Goal: Task Accomplishment & Management: Complete application form

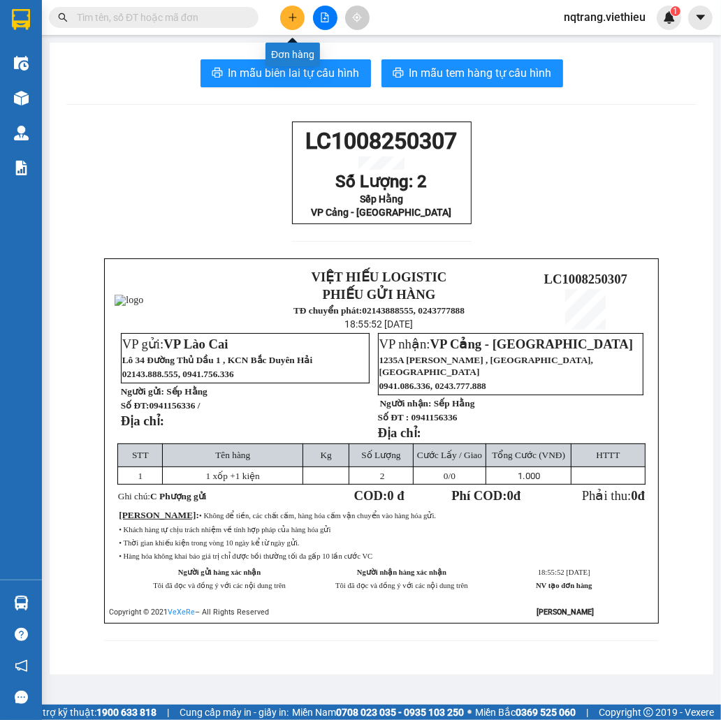
click at [292, 13] on icon "plus" at bounding box center [293, 18] width 10 height 10
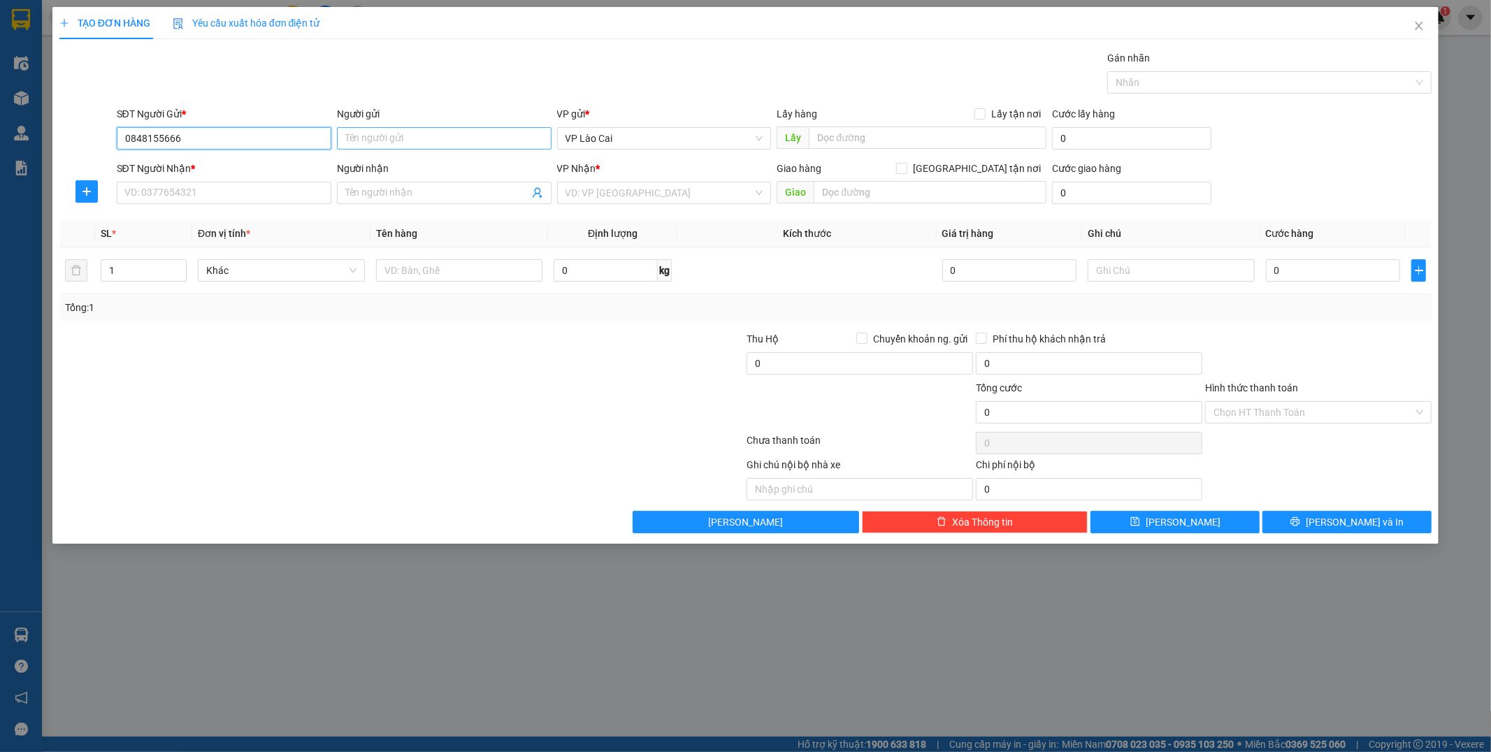
type input "0848155666"
click at [379, 136] on input "Người gửi" at bounding box center [444, 138] width 215 height 22
type input "C [PERSON_NAME]"
click at [172, 191] on input "SĐT Người Nhận *" at bounding box center [224, 193] width 215 height 22
type input "0975555889"
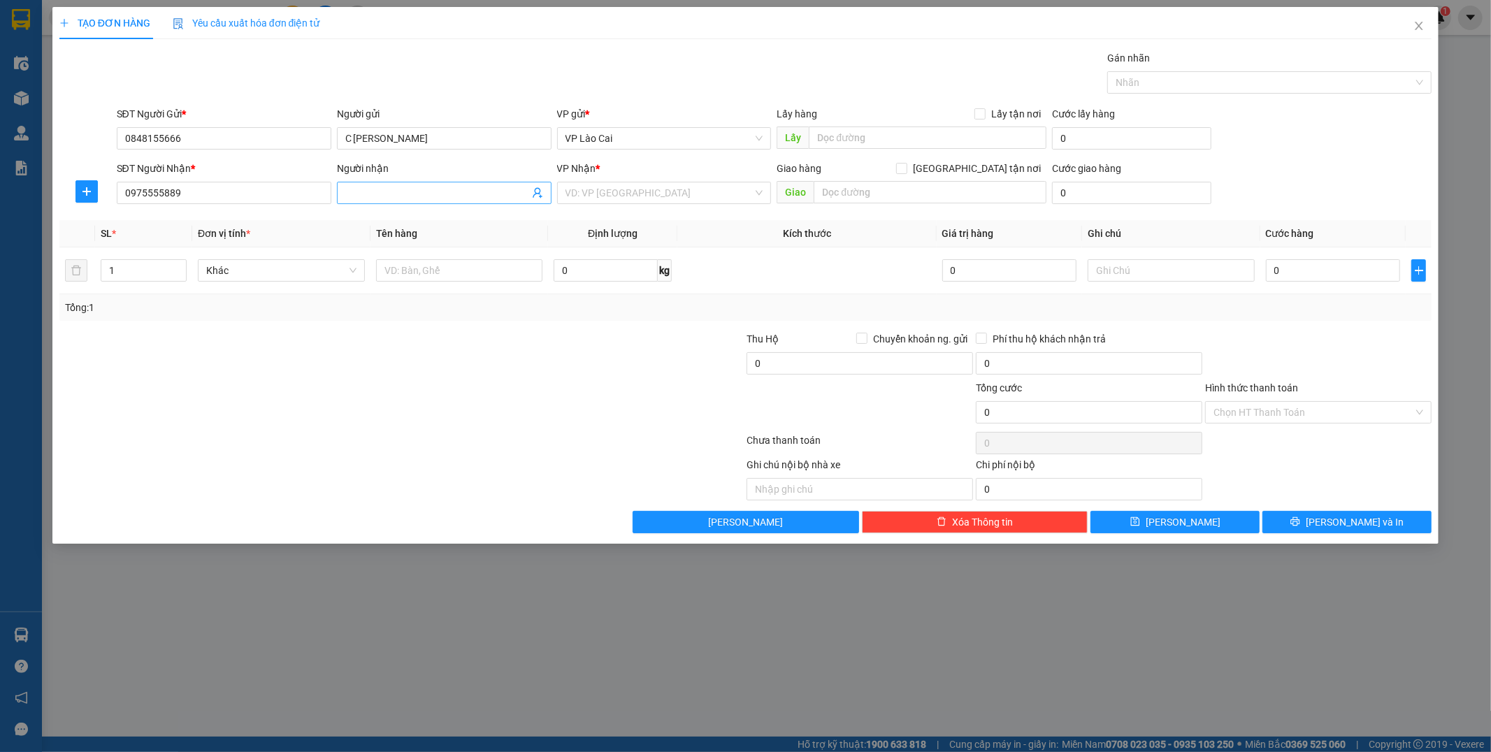
click at [470, 190] on input "Người nhận" at bounding box center [437, 192] width 184 height 15
click at [662, 194] on input "search" at bounding box center [659, 192] width 188 height 21
drag, startPoint x: 439, startPoint y: 194, endPoint x: 391, endPoint y: 194, distance: 47.5
click at [391, 194] on input "Hùng Anh Yên nghĩa" at bounding box center [437, 192] width 184 height 15
type input "Hùng Anh 889"
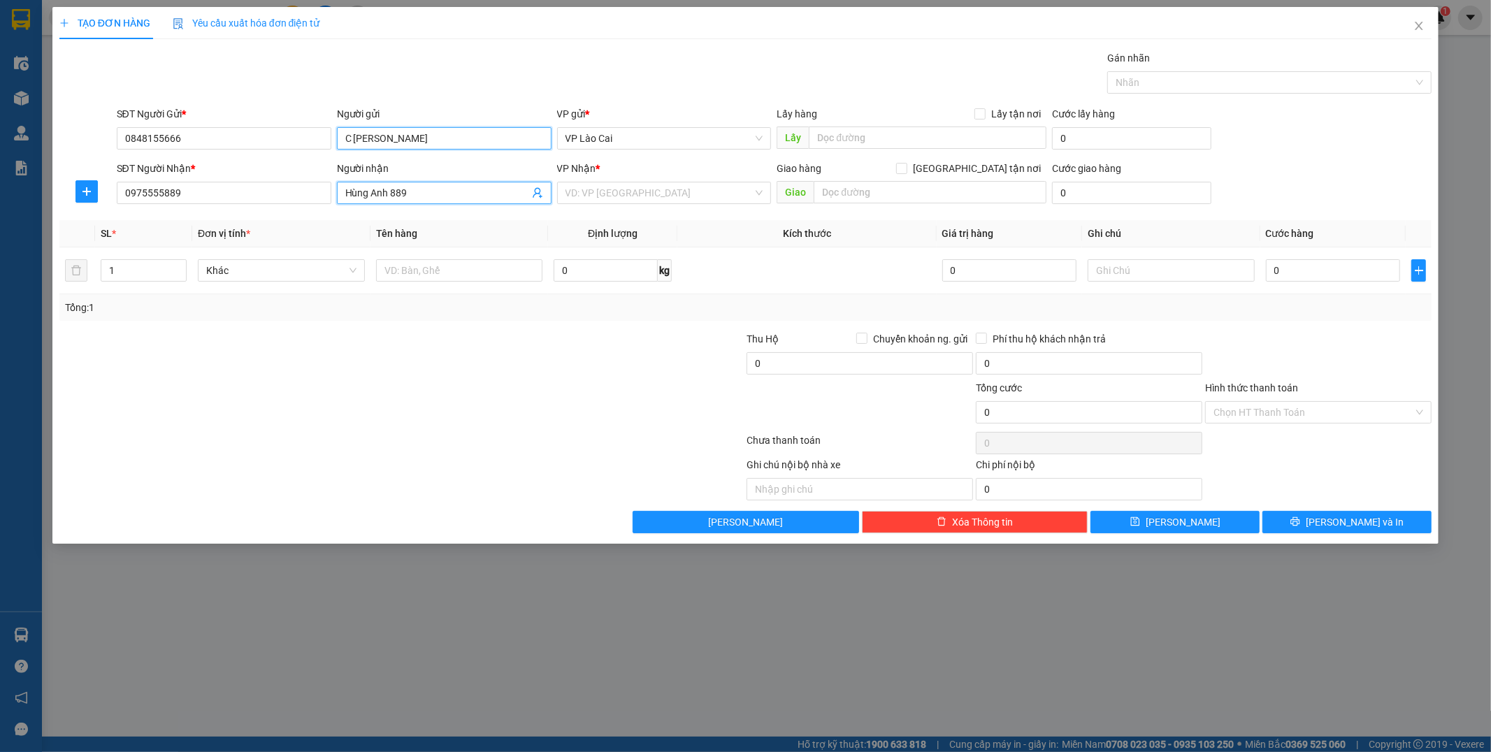
click at [418, 134] on input "C [PERSON_NAME]" at bounding box center [444, 138] width 215 height 22
type input "C Mai Anh 666"
click at [637, 199] on input "search" at bounding box center [659, 192] width 188 height 21
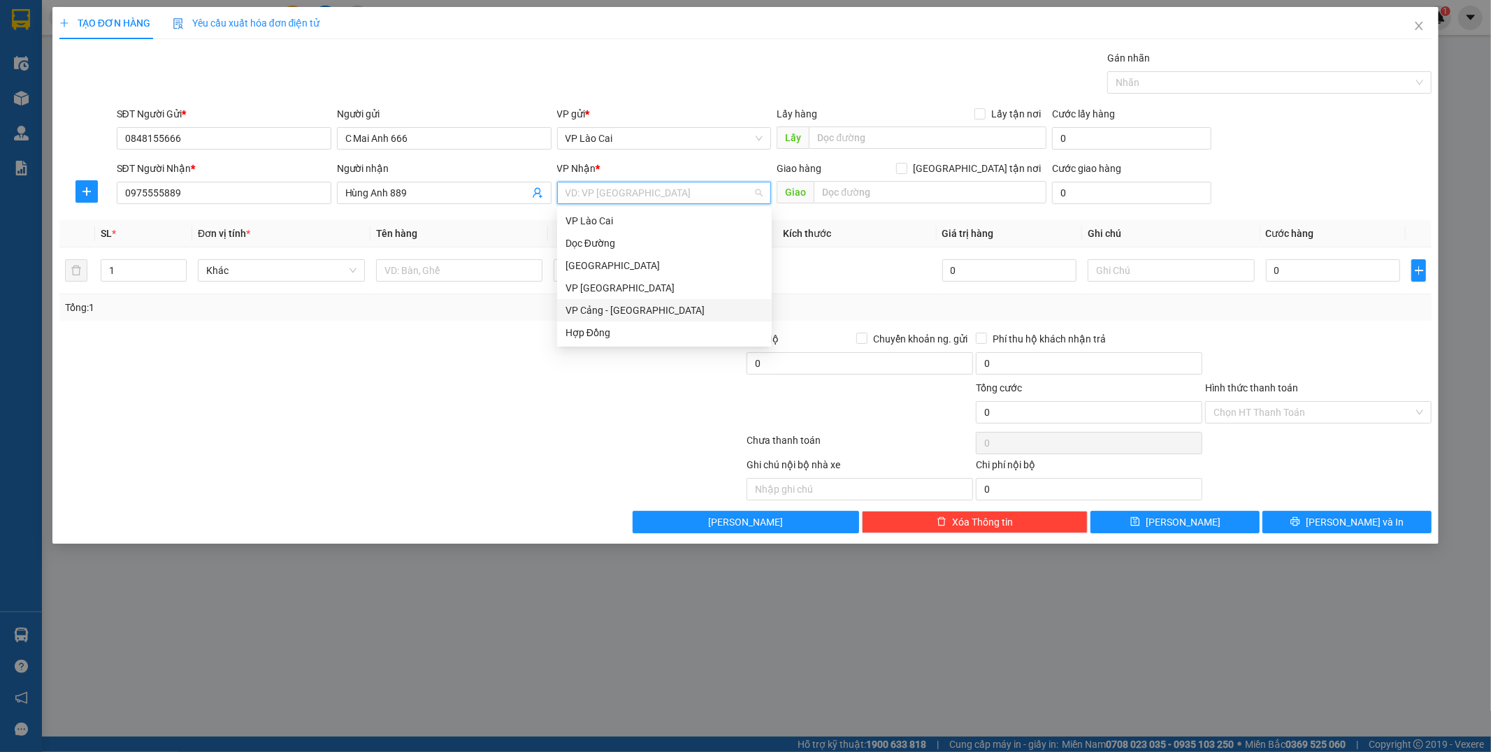
drag, startPoint x: 635, startPoint y: 308, endPoint x: 646, endPoint y: 307, distance: 11.2
click at [635, 308] on div "VP Cảng - [GEOGRAPHIC_DATA]" at bounding box center [664, 310] width 198 height 15
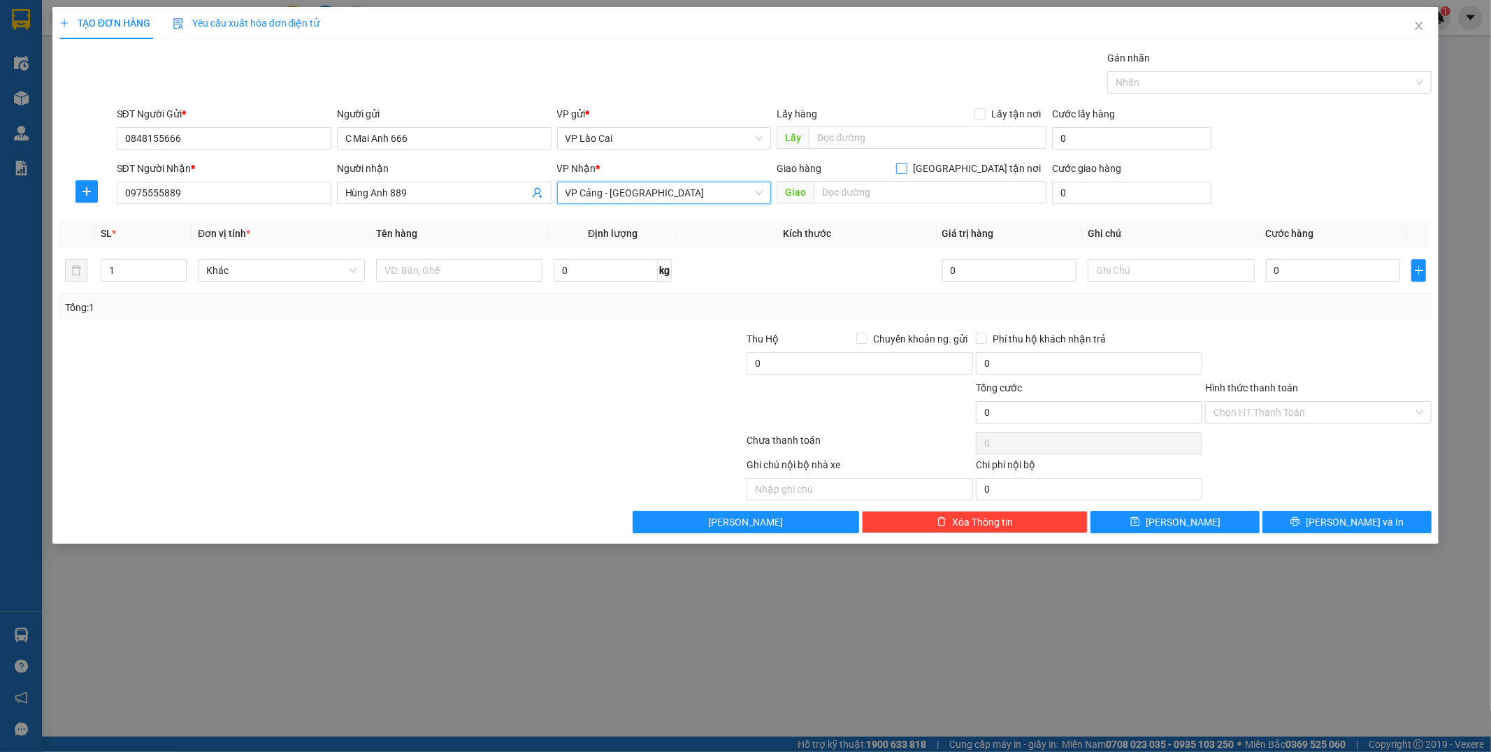
click at [720, 166] on input "[GEOGRAPHIC_DATA] tận nơi" at bounding box center [901, 168] width 10 height 10
checkbox input "true"
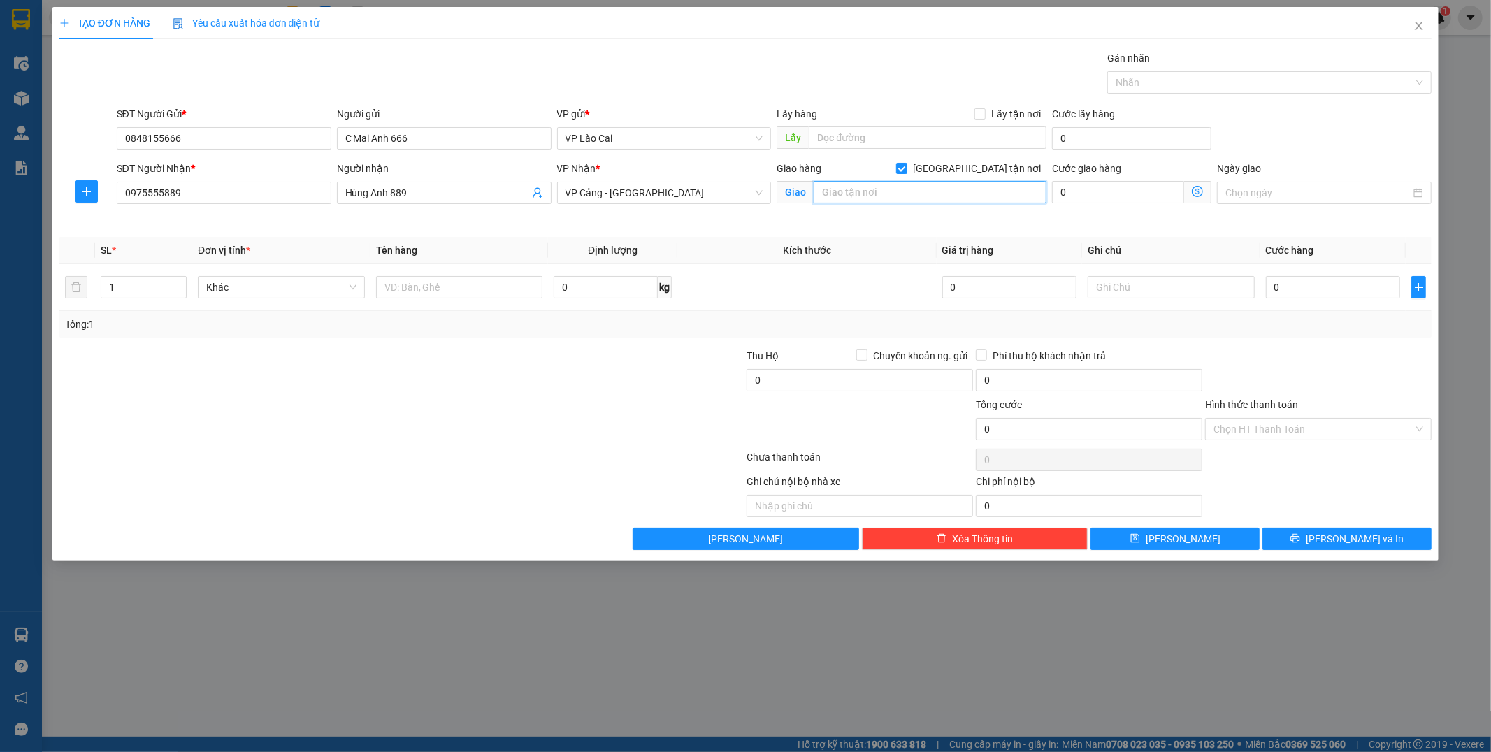
click at [720, 194] on input "text" at bounding box center [929, 192] width 233 height 22
type input "Yên Ngĩa"
click at [720, 189] on input "Ngày giao" at bounding box center [1317, 192] width 185 height 15
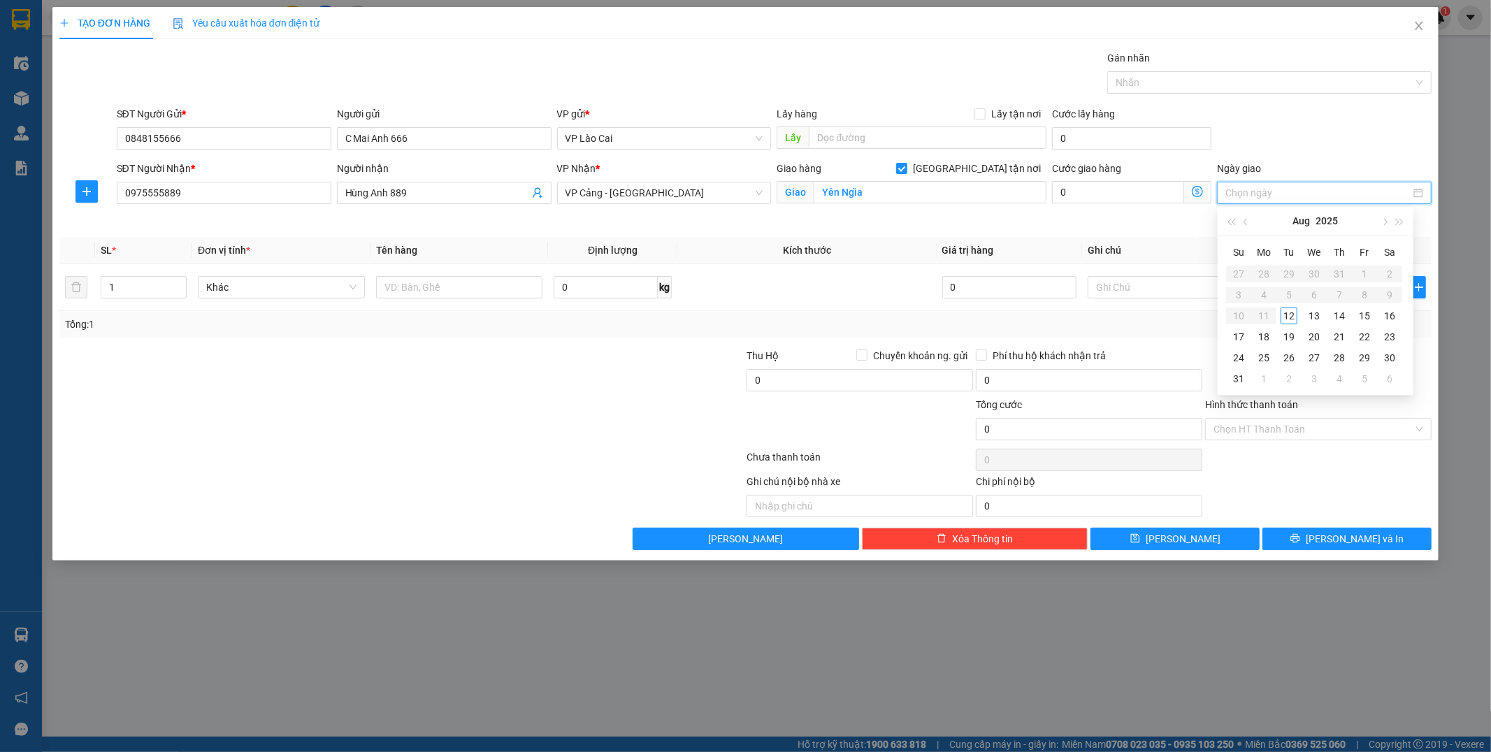
click at [720, 197] on input "Ngày giao" at bounding box center [1317, 192] width 185 height 15
type input "400000"
drag, startPoint x: 1261, startPoint y: 192, endPoint x: 1175, endPoint y: 180, distance: 86.8
click at [720, 180] on div "SĐT Người Nhận * 0975555889 Người nhận Hùng Anh 889 VP Nhận * VP Cảng - [GEOGRA…" at bounding box center [774, 194] width 1321 height 66
click at [720, 191] on input "0" at bounding box center [1118, 192] width 132 height 22
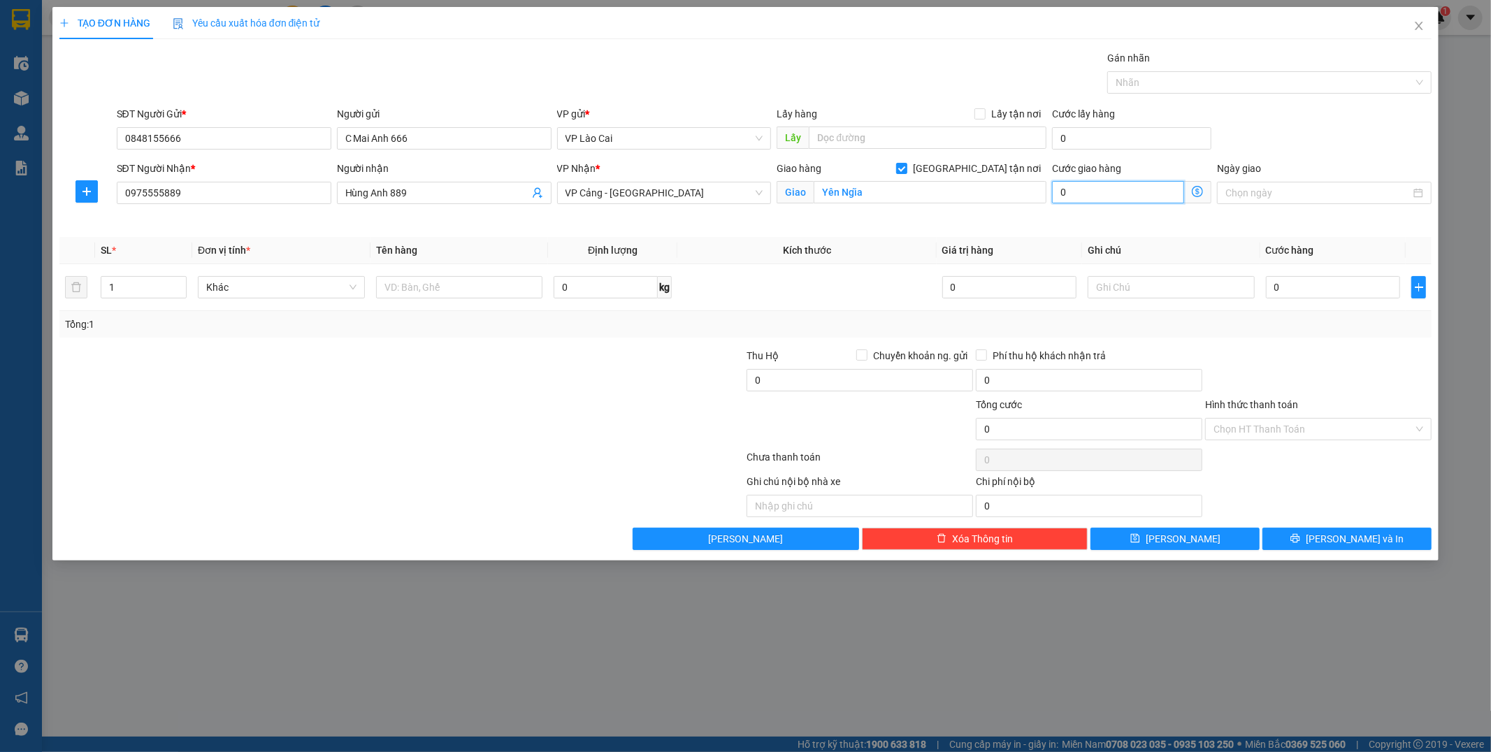
type input "5"
type input "55"
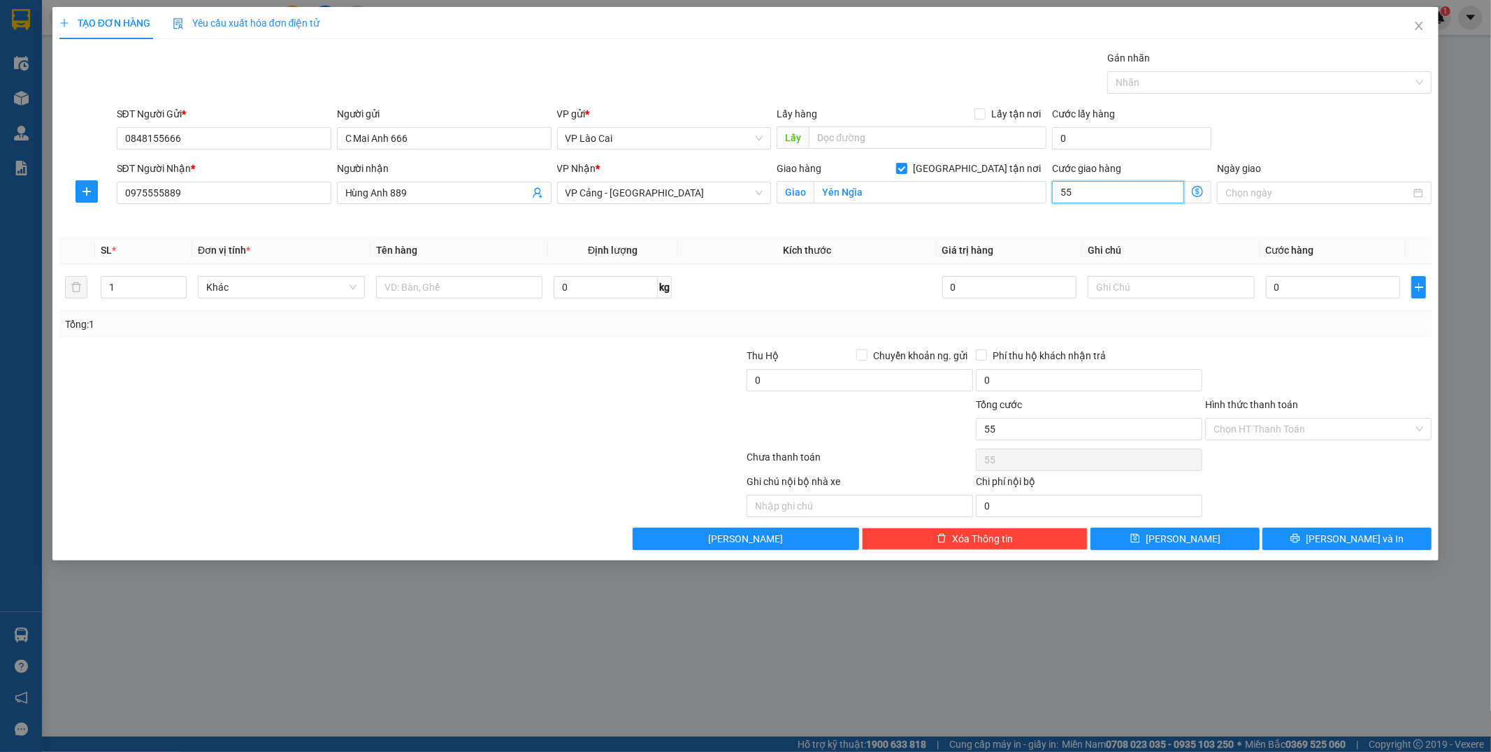
type input "550"
type input "5.500"
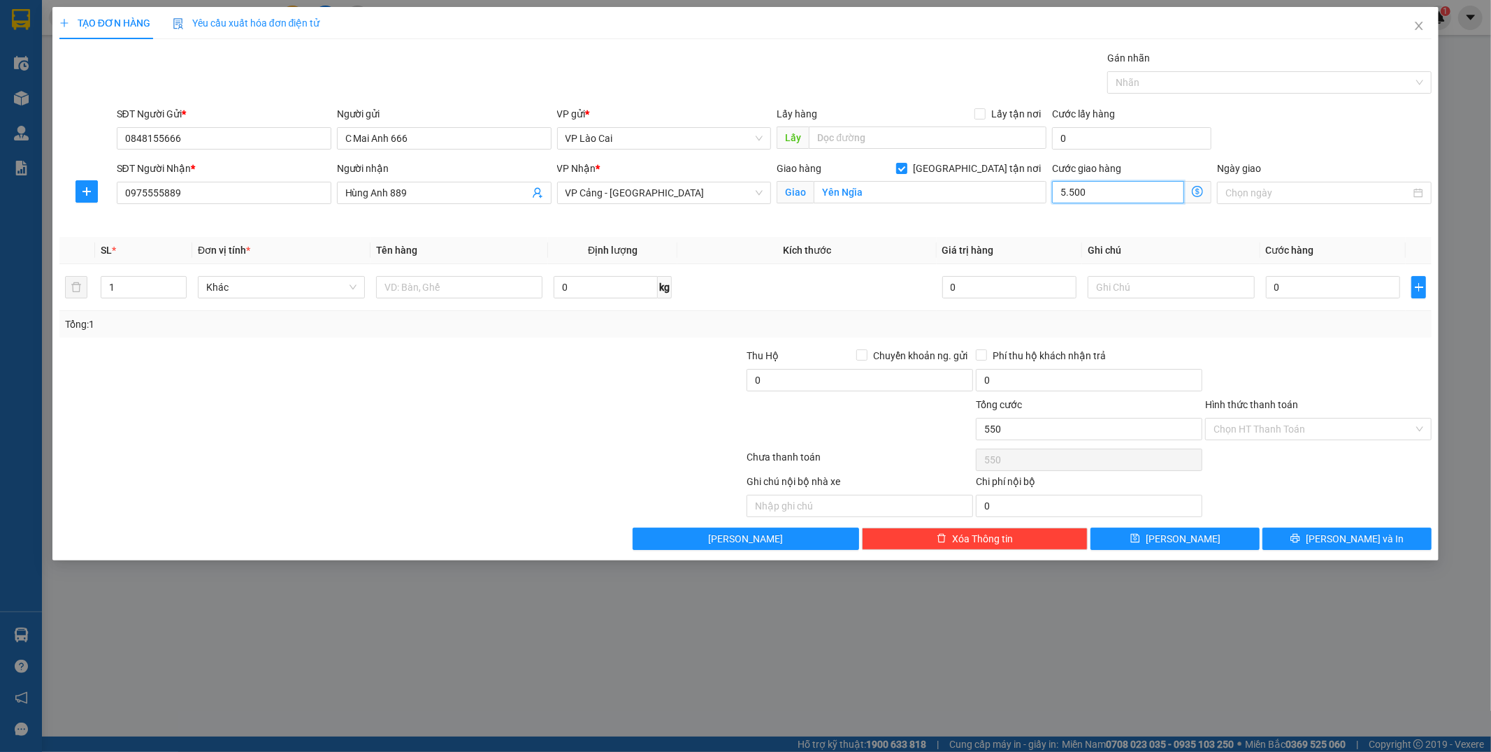
type input "5.500"
type input "55.000"
type input "550.000"
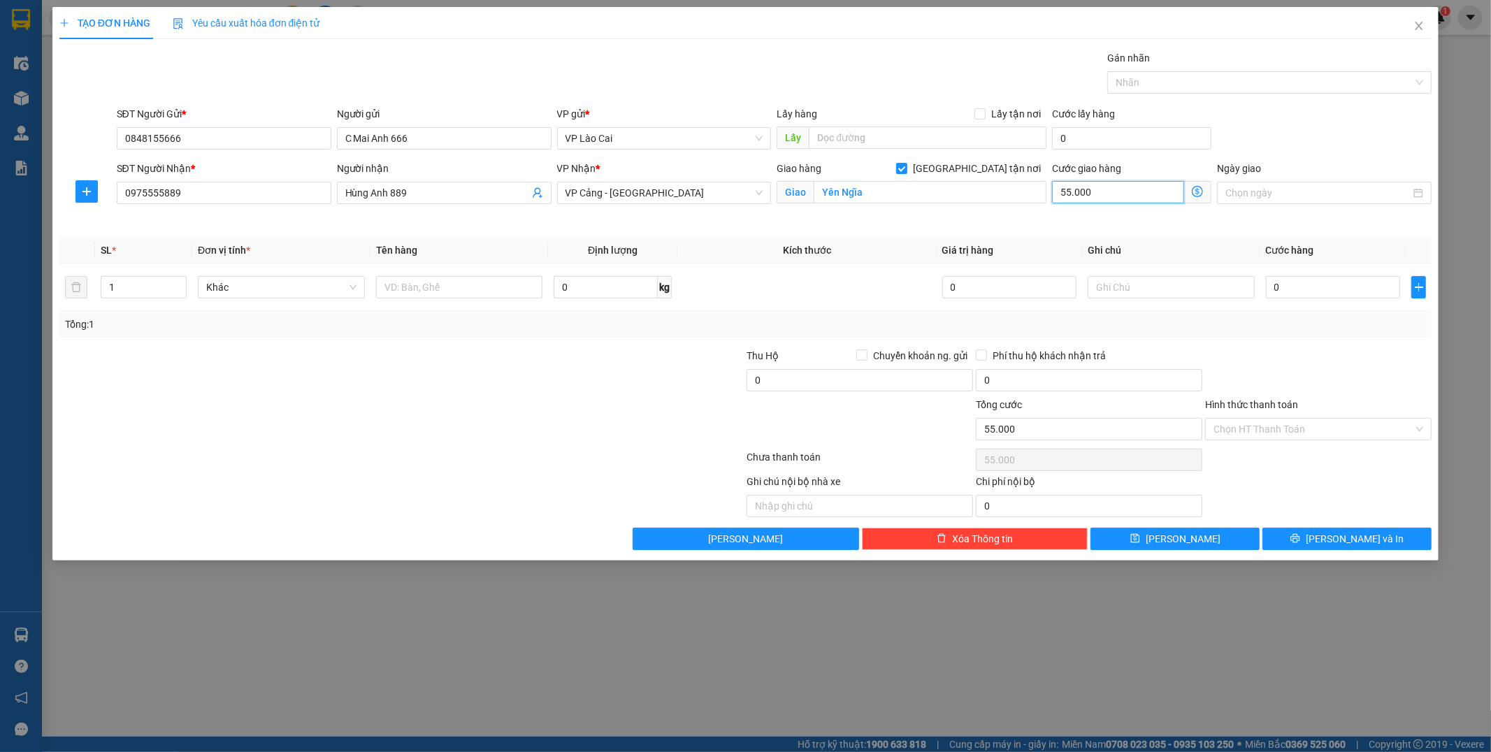
type input "550.000"
click at [134, 291] on input "1" at bounding box center [143, 287] width 85 height 21
click at [74, 284] on tr "1 Khác 0 kg 0 0" at bounding box center [745, 287] width 1372 height 47
type input "67"
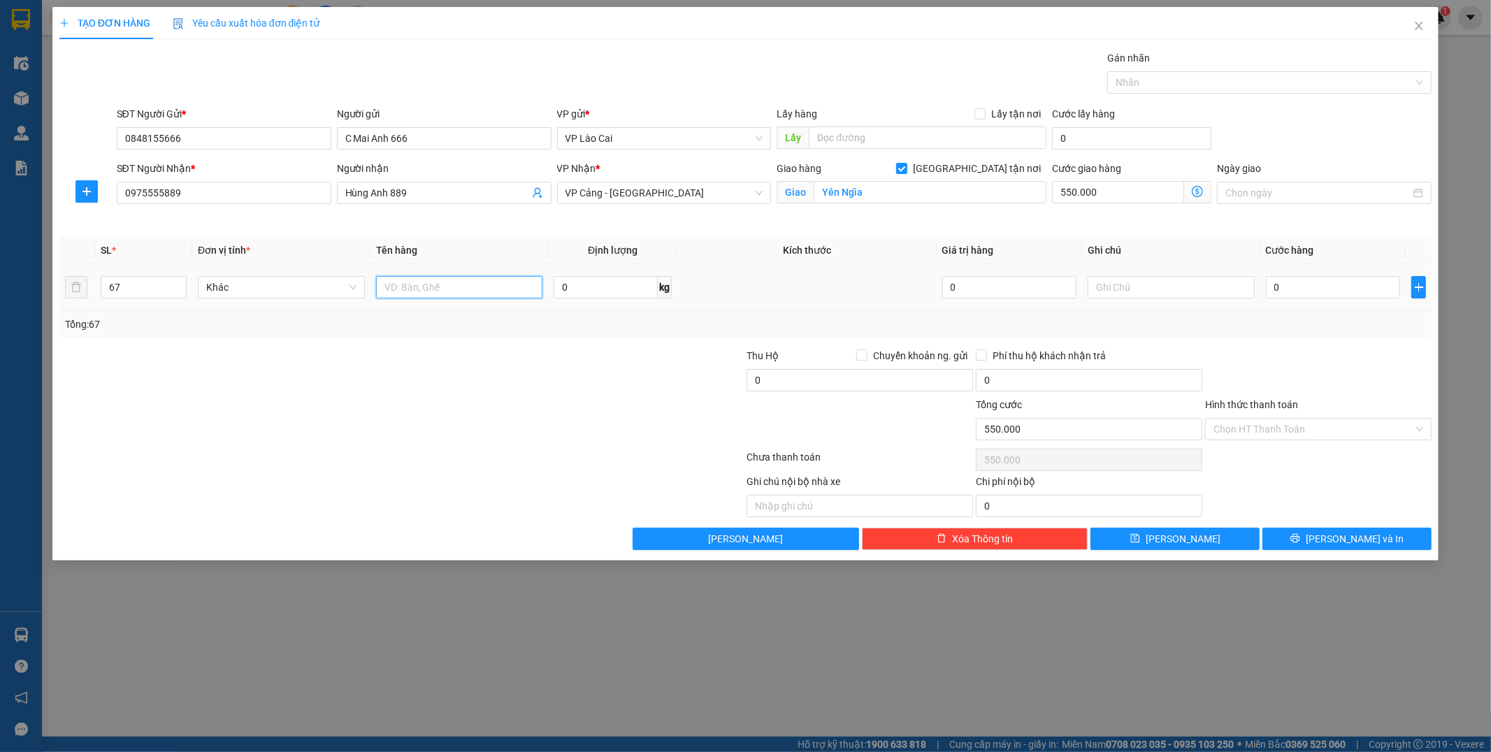
click at [451, 280] on input "text" at bounding box center [459, 287] width 167 height 22
type input "67 bọc tải"
click at [628, 291] on input "0" at bounding box center [605, 287] width 104 height 22
type input "1000"
click at [720, 278] on input "0" at bounding box center [1333, 287] width 134 height 22
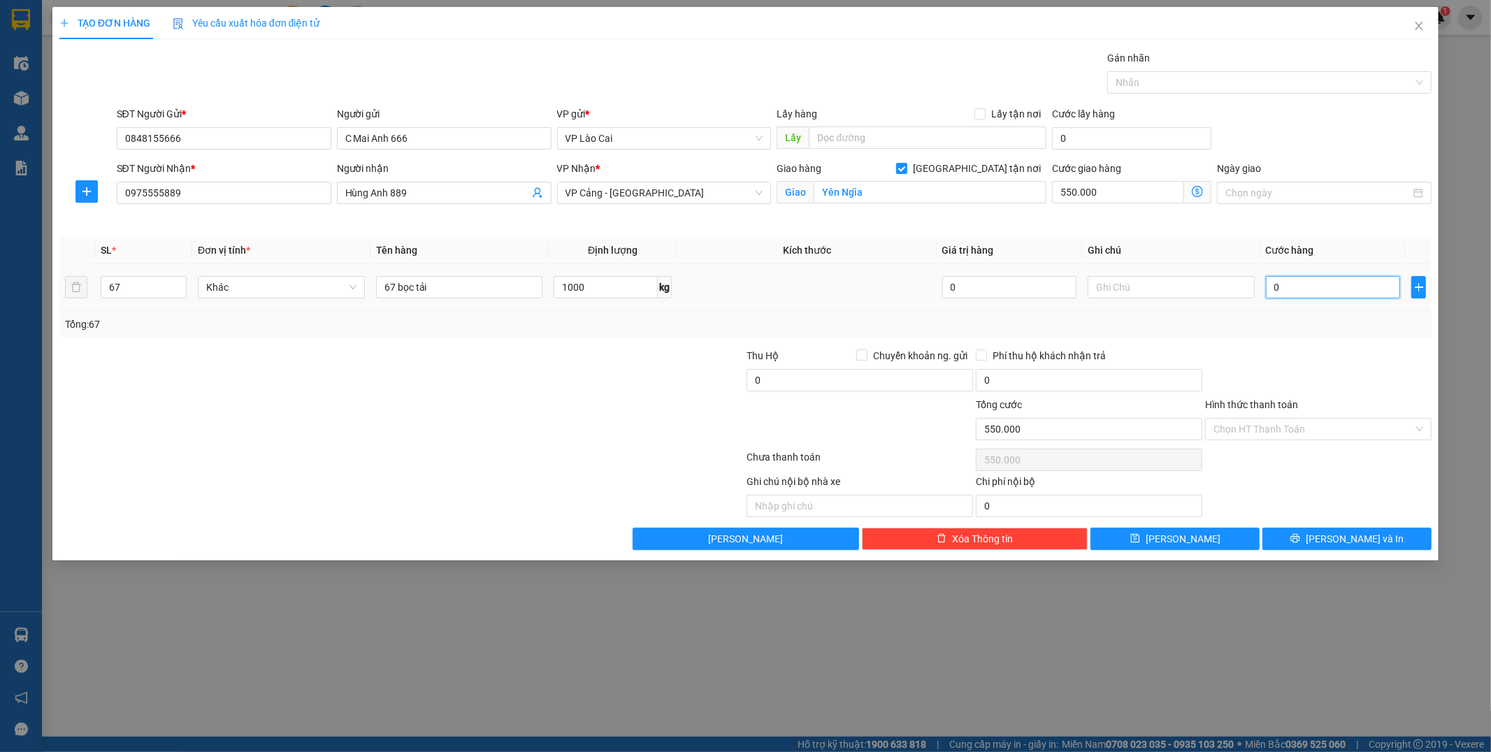
type input "1"
type input "550.001"
type input "12"
type input "550.012"
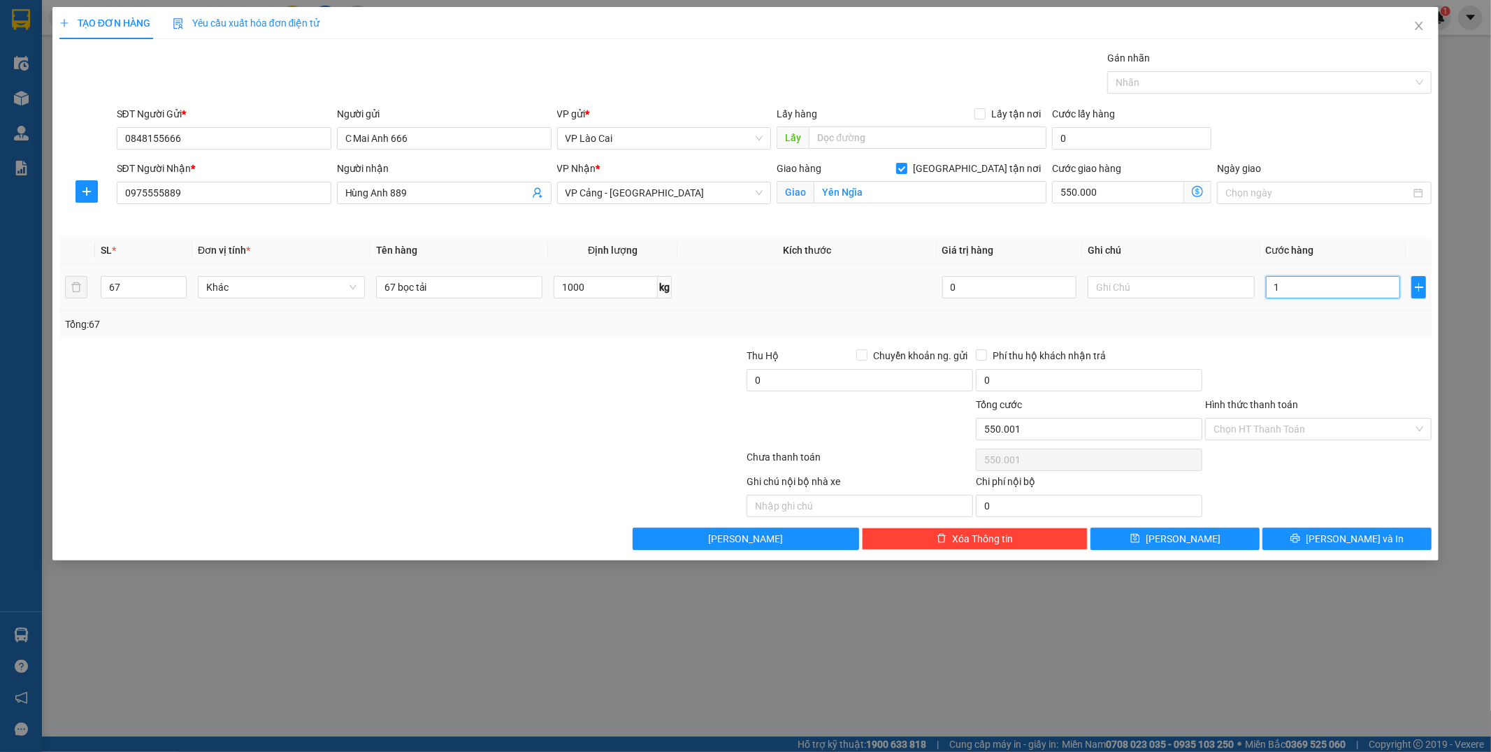
type input "550.012"
type input "125"
type input "550.125"
type input "1.250"
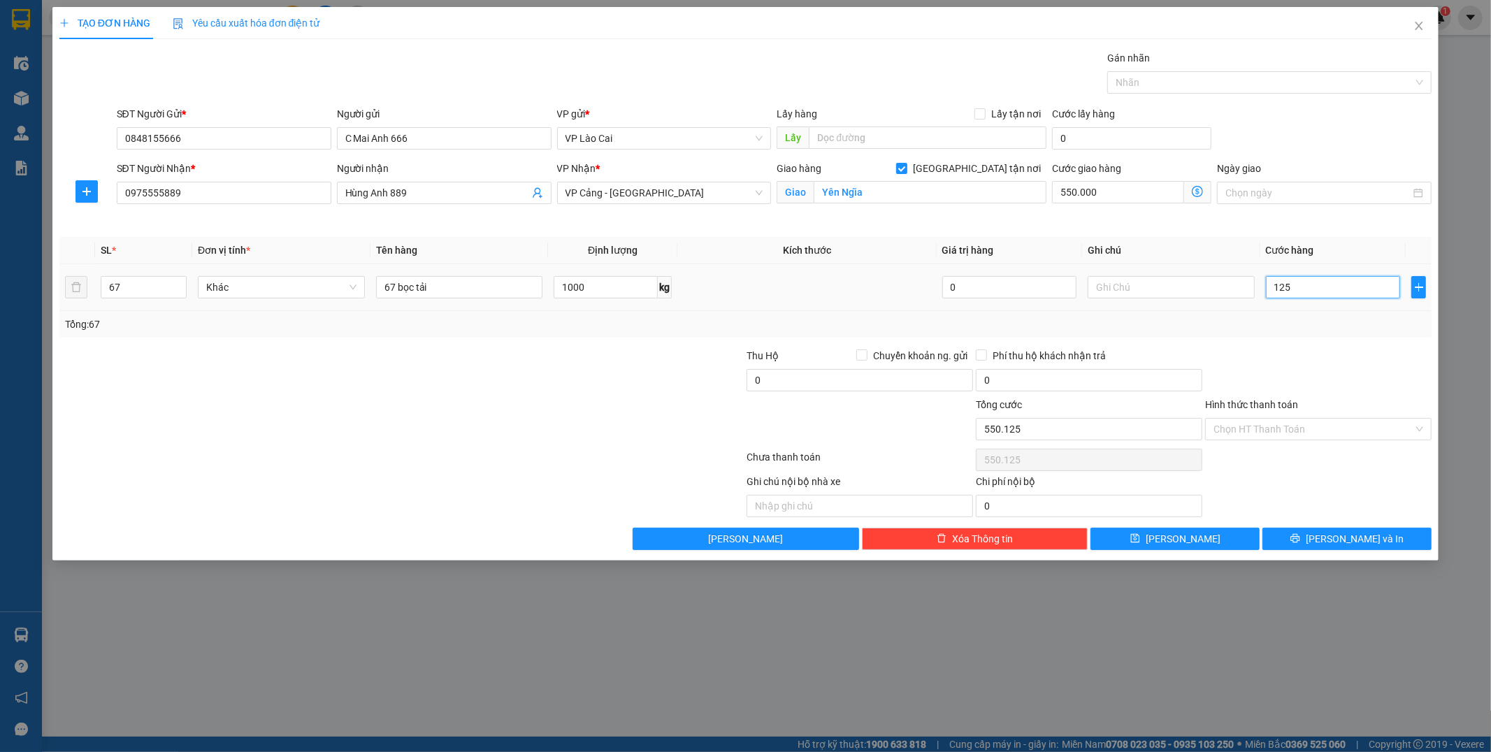
type input "551.250"
type input "12.500"
type input "562.500"
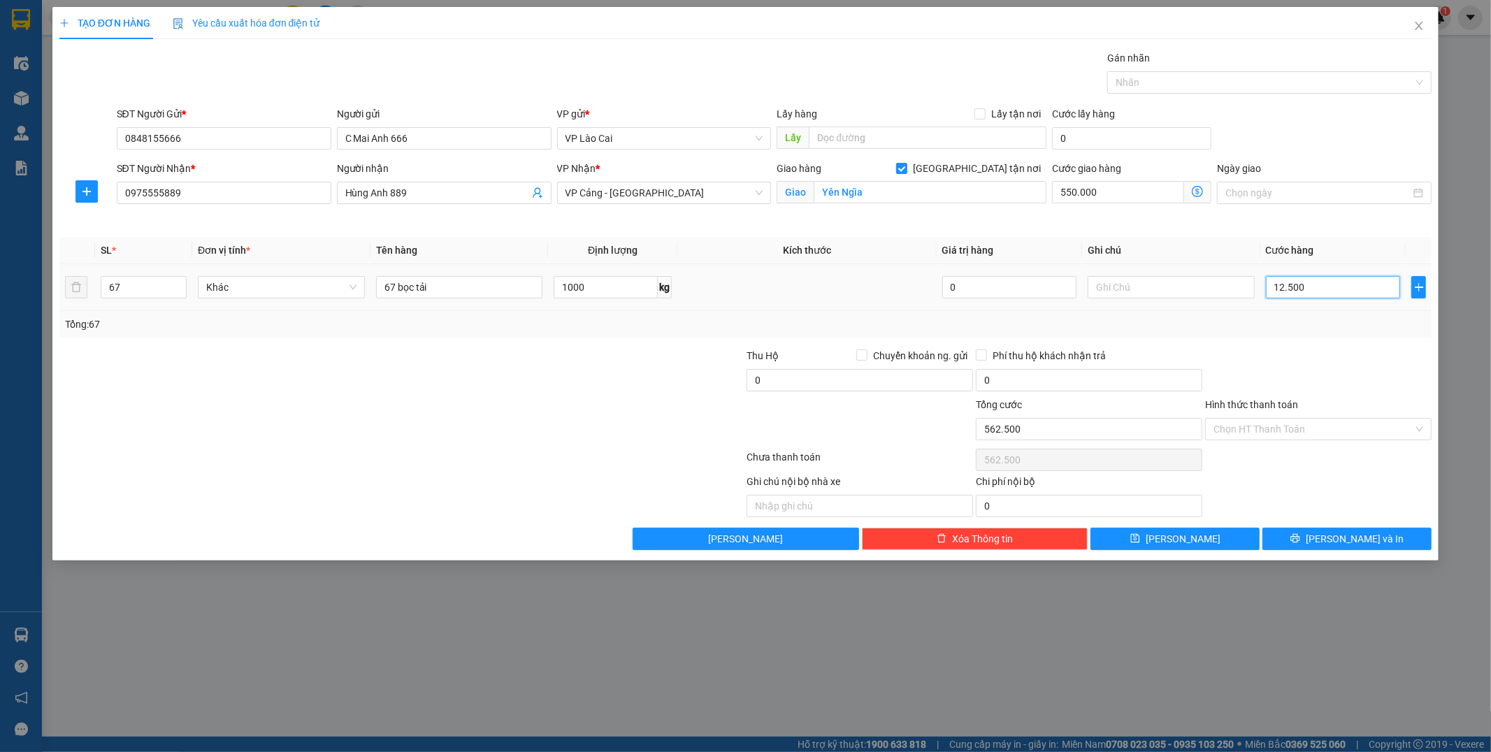
type input "125.000"
type input "675.000"
type input "1.250.000"
type input "1.800.000"
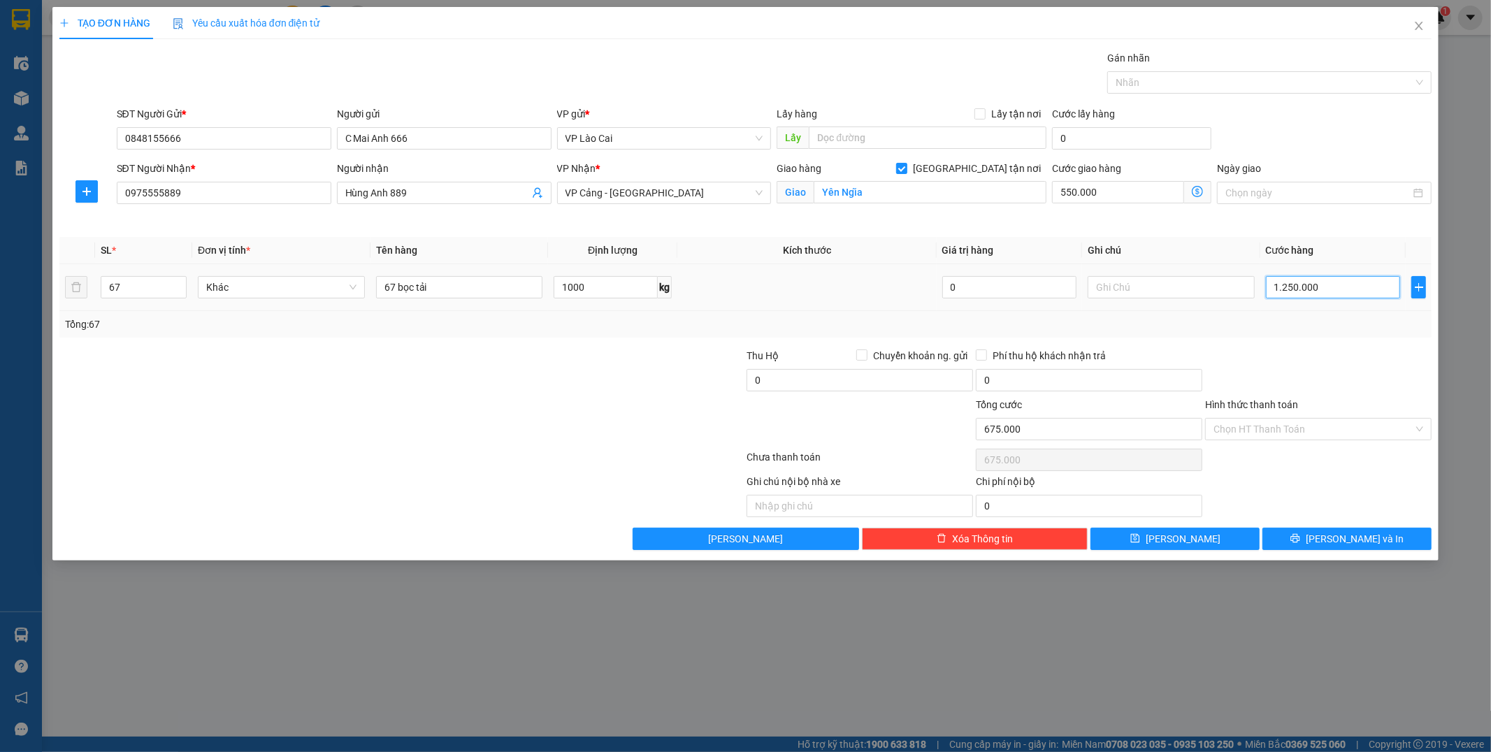
type input "1.800.000"
type input "1.250.000"
click at [720, 187] on input "550.000" at bounding box center [1118, 192] width 132 height 22
type input "1.250.005"
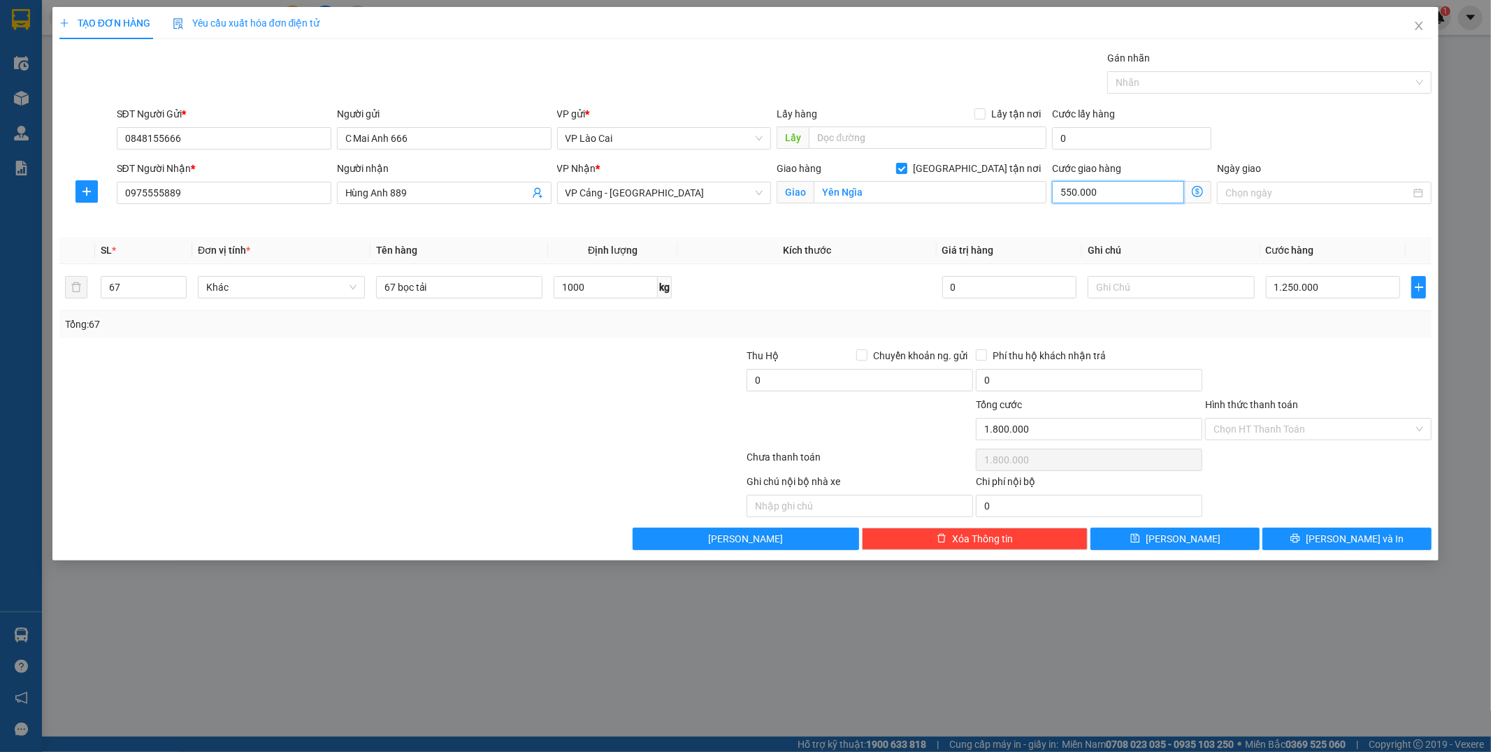
type input "5"
type input "1.250.050"
type input "50"
type input "1.250.500"
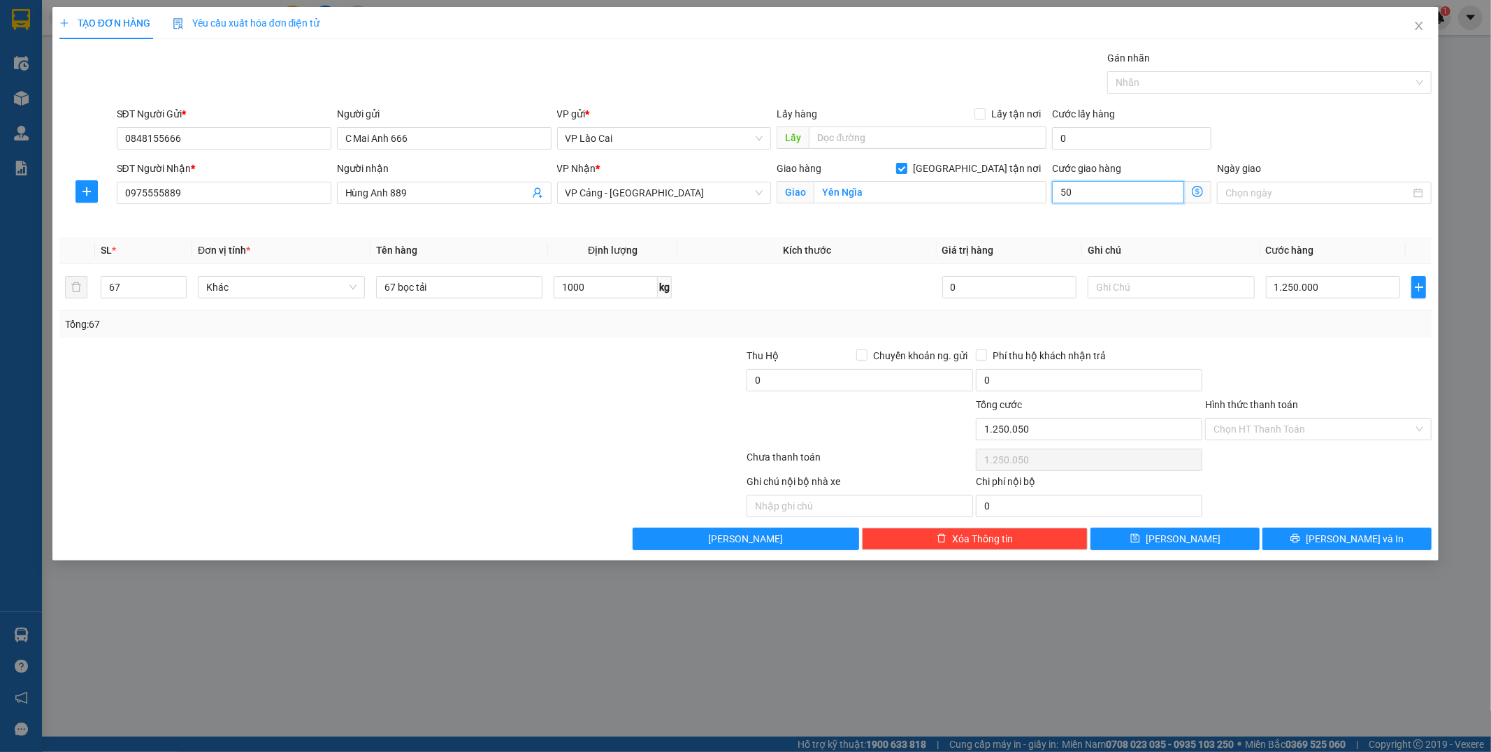
type input "1.250.500"
type input "5.000"
type input "1.255.000"
type input "50.000"
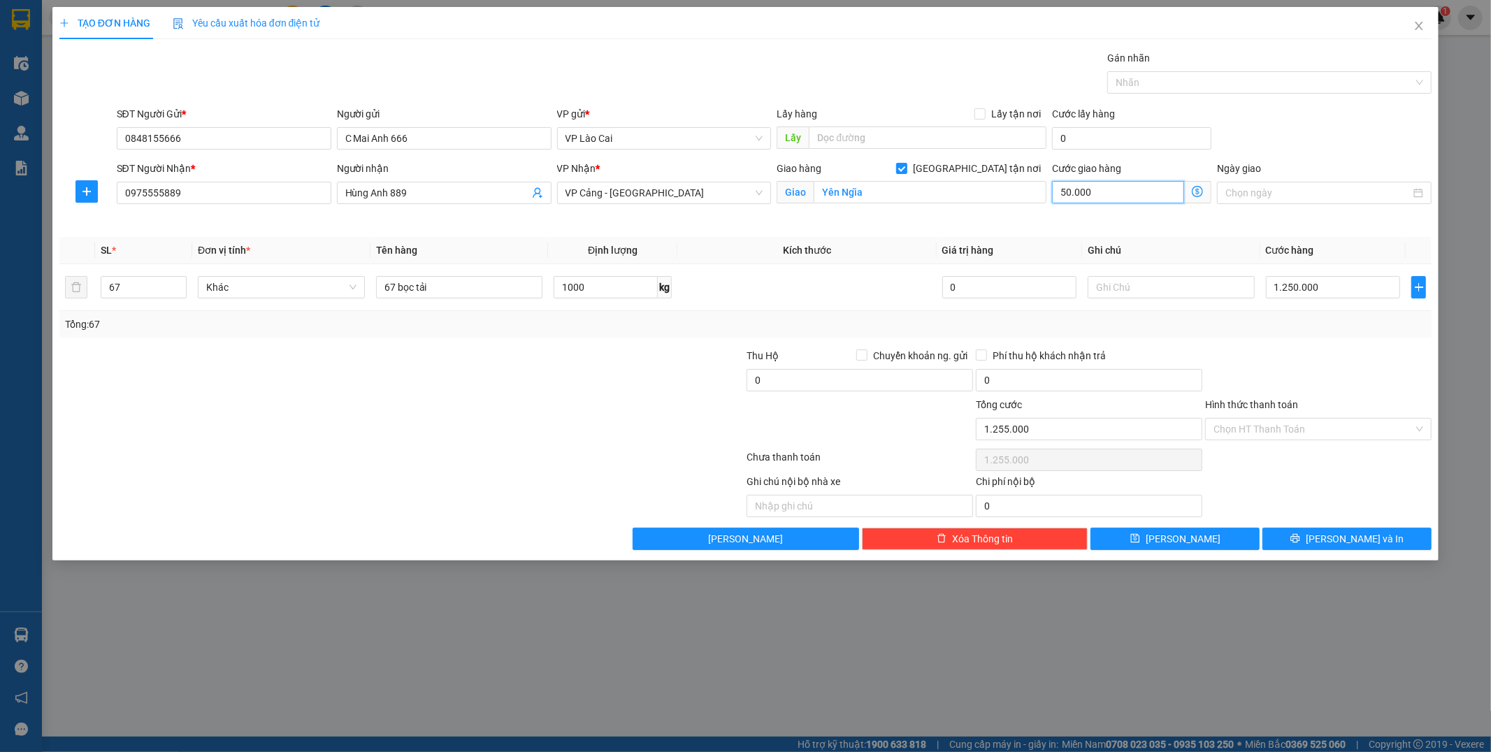
type input "1.300.000"
type input "500.000"
type input "1.750.000"
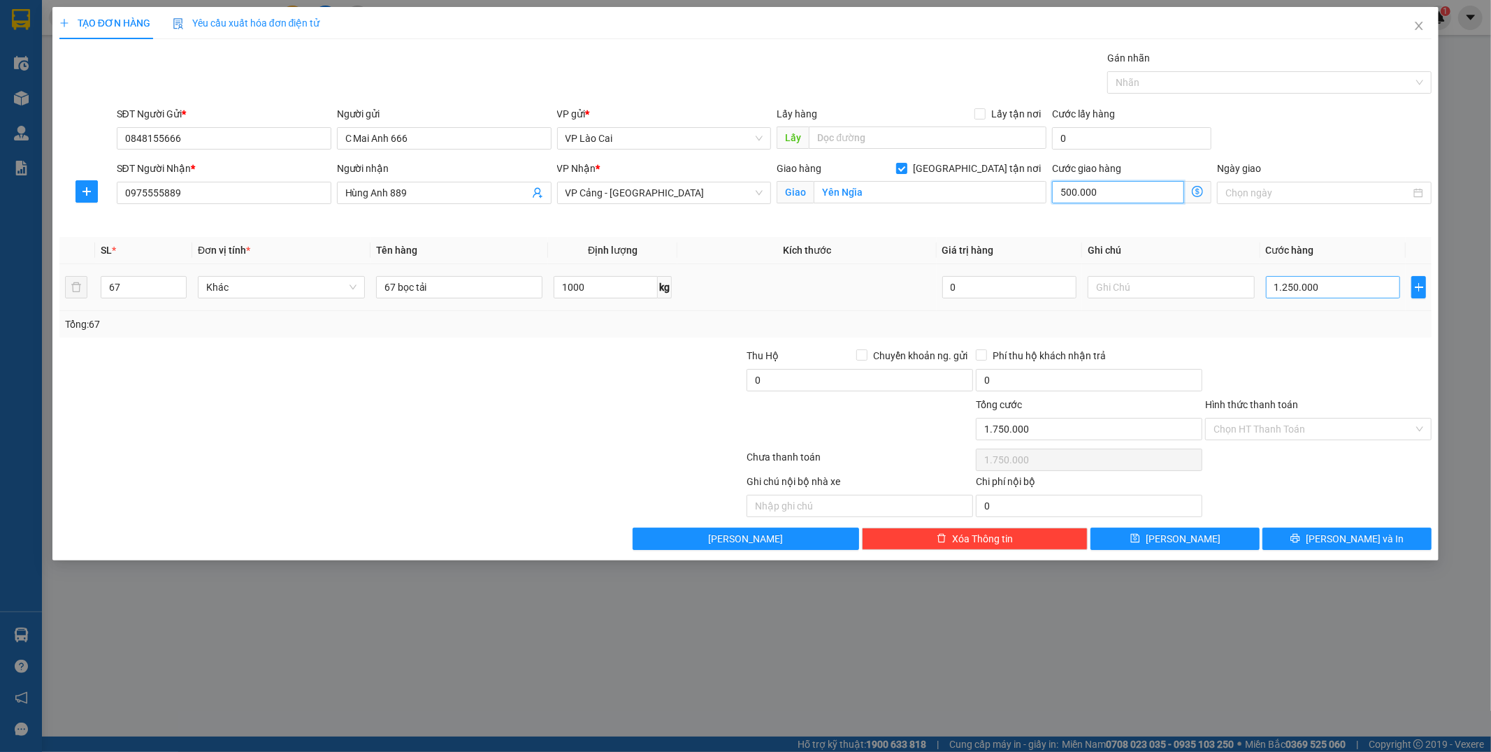
type input "500.000"
click at [720, 291] on input "1.250.000" at bounding box center [1333, 287] width 134 height 22
type input "1"
type input "500.001"
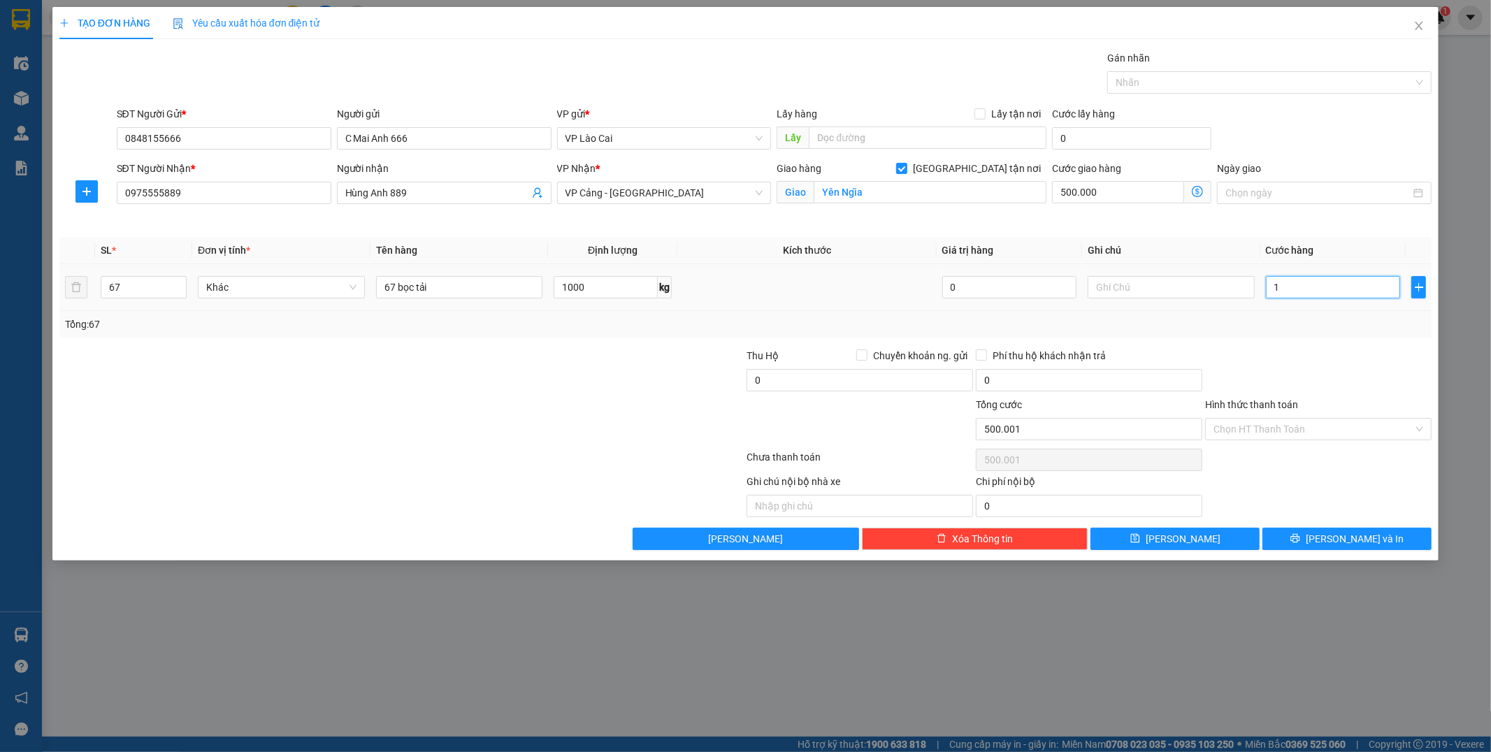
type input "13"
type input "500.013"
type input "130"
type input "500.130"
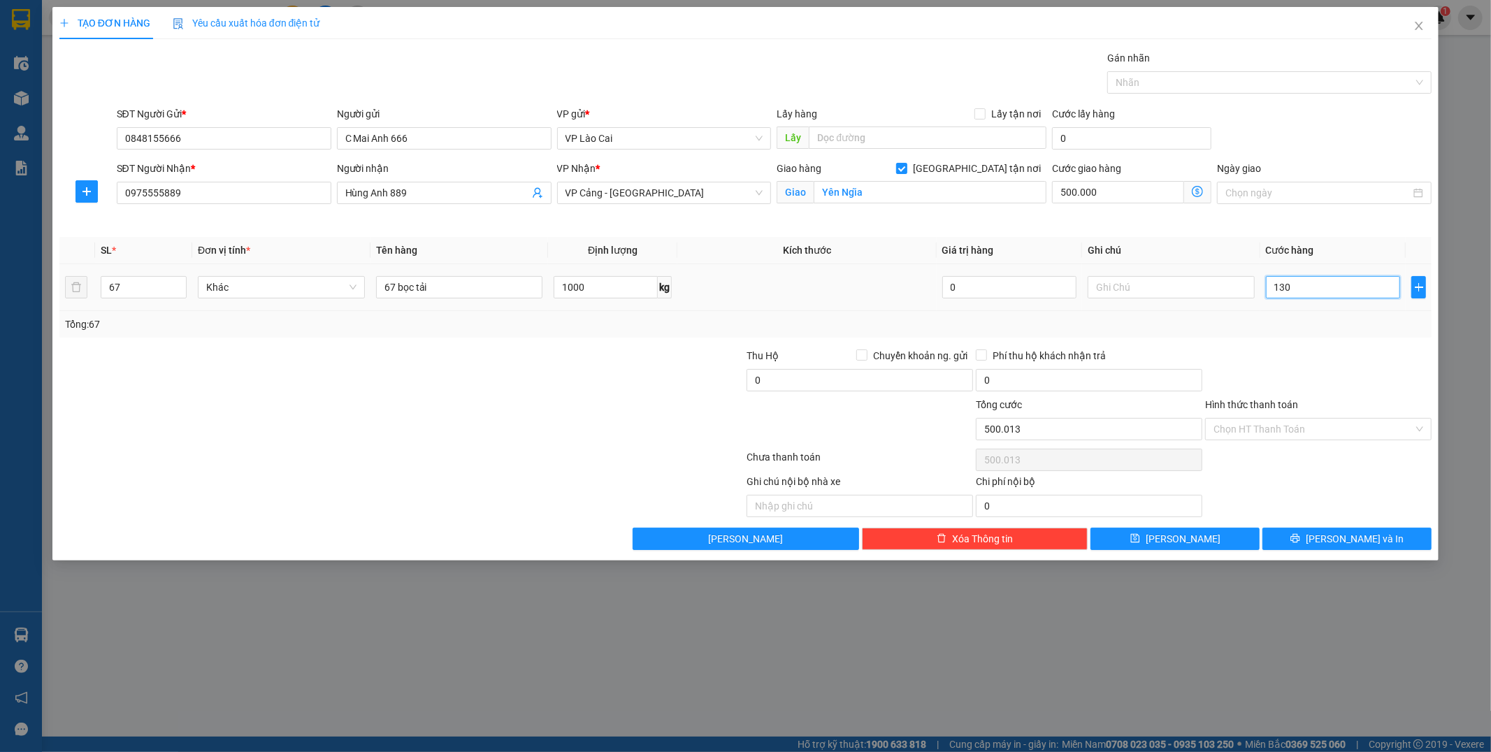
type input "500.130"
type input "1.300"
type input "501.300"
type input "13.000"
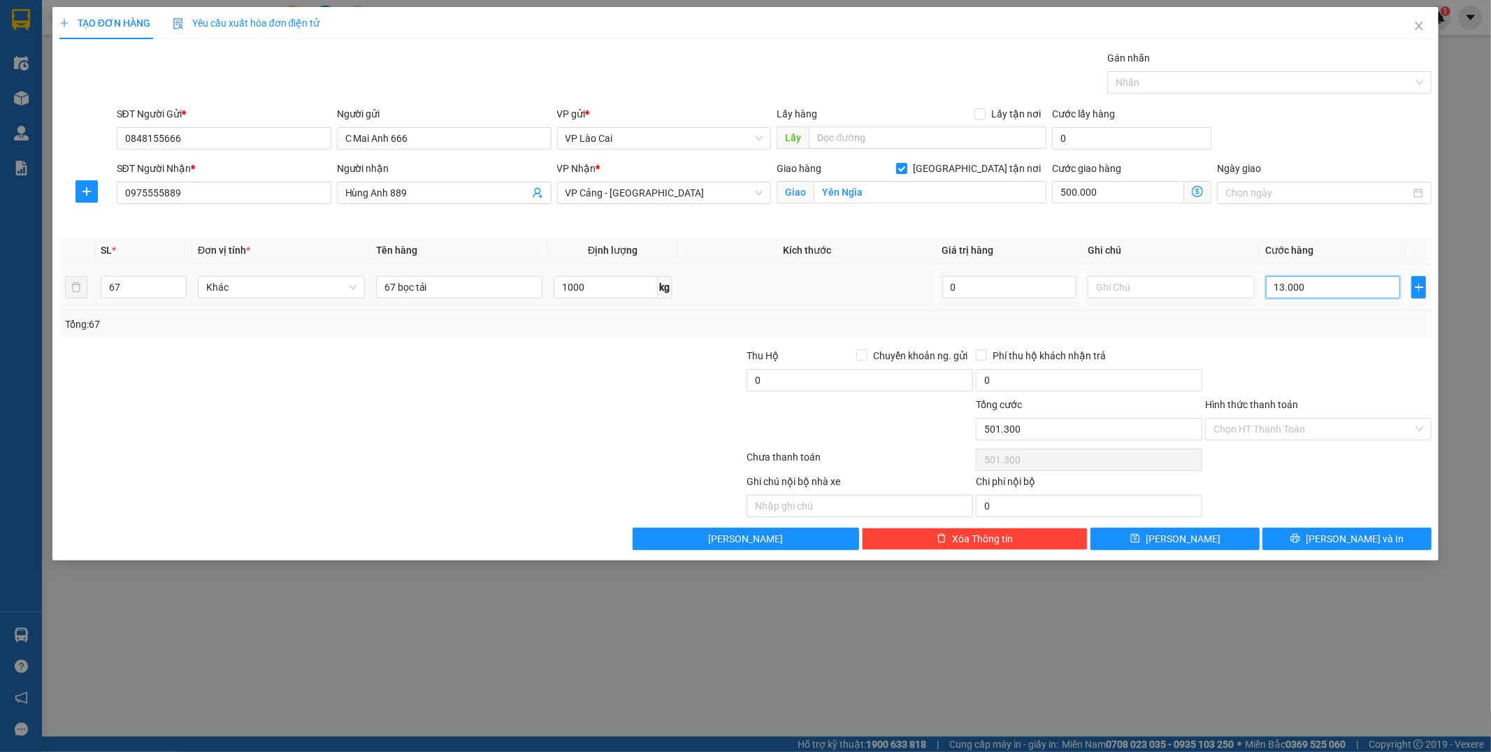
type input "513.000"
type input "130.000"
type input "630.000"
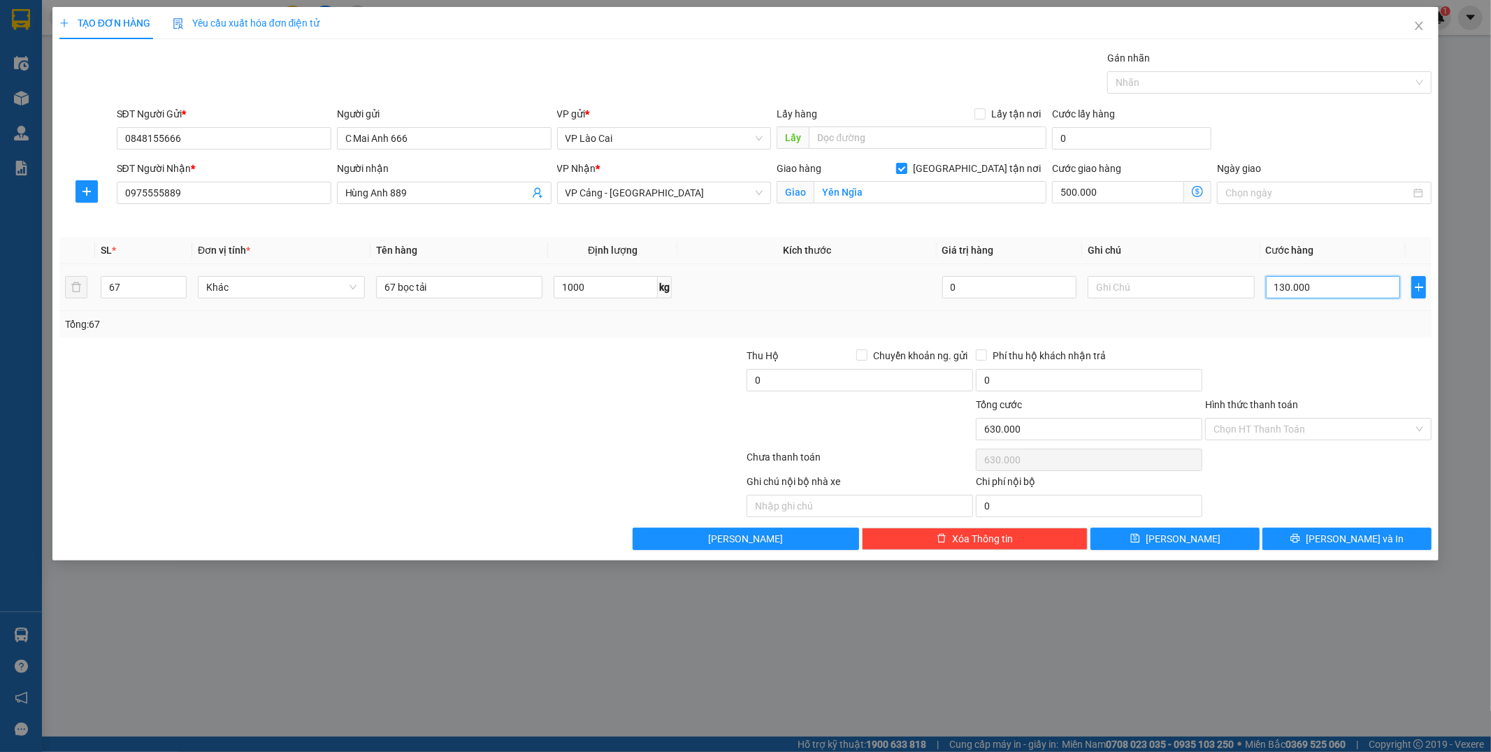
type input "1.300.000"
type input "1.800.000"
type input "1.300.000"
click at [720, 535] on span "[PERSON_NAME] và In" at bounding box center [1354, 538] width 98 height 15
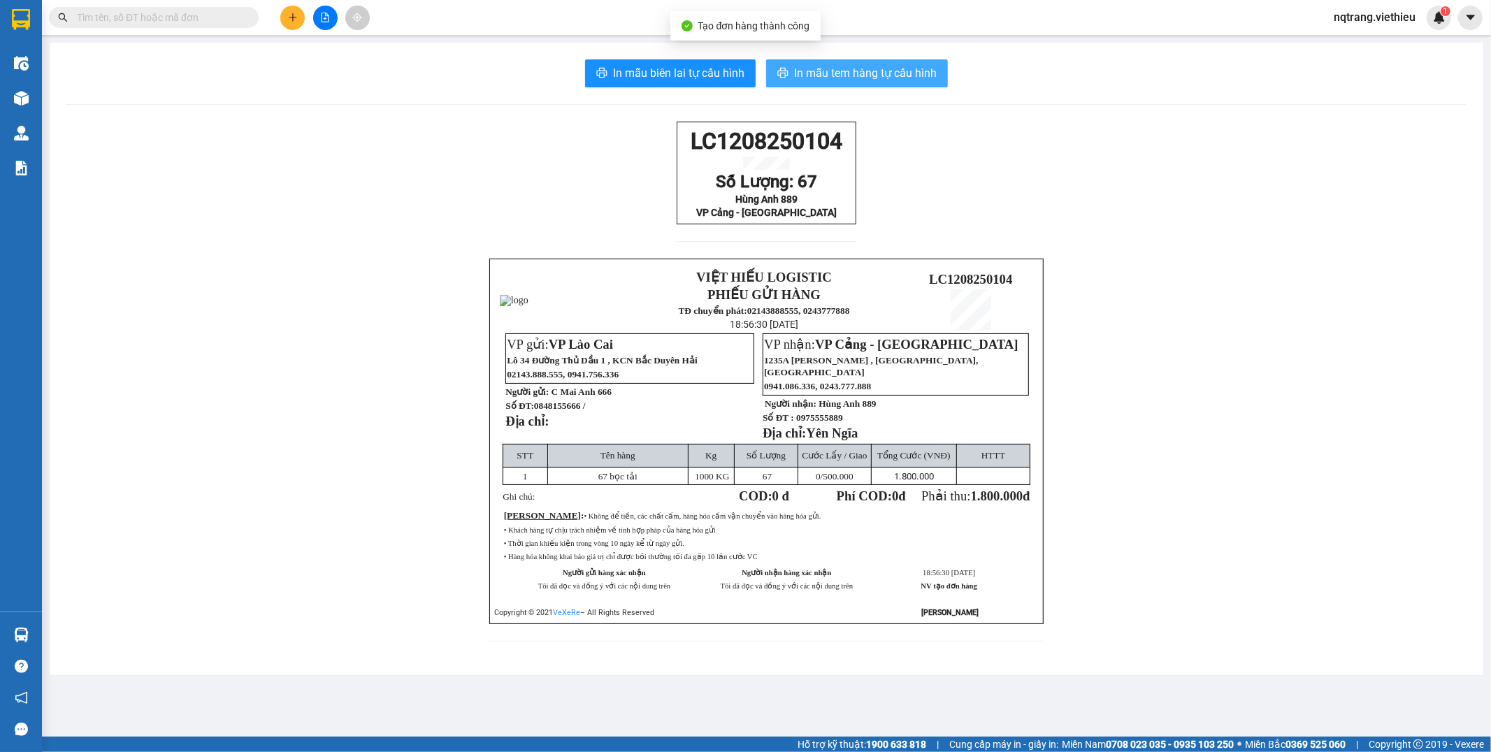
click at [720, 67] on span "In mẫu tem hàng tự cấu hình" at bounding box center [865, 72] width 143 height 17
click at [287, 11] on button at bounding box center [292, 18] width 24 height 24
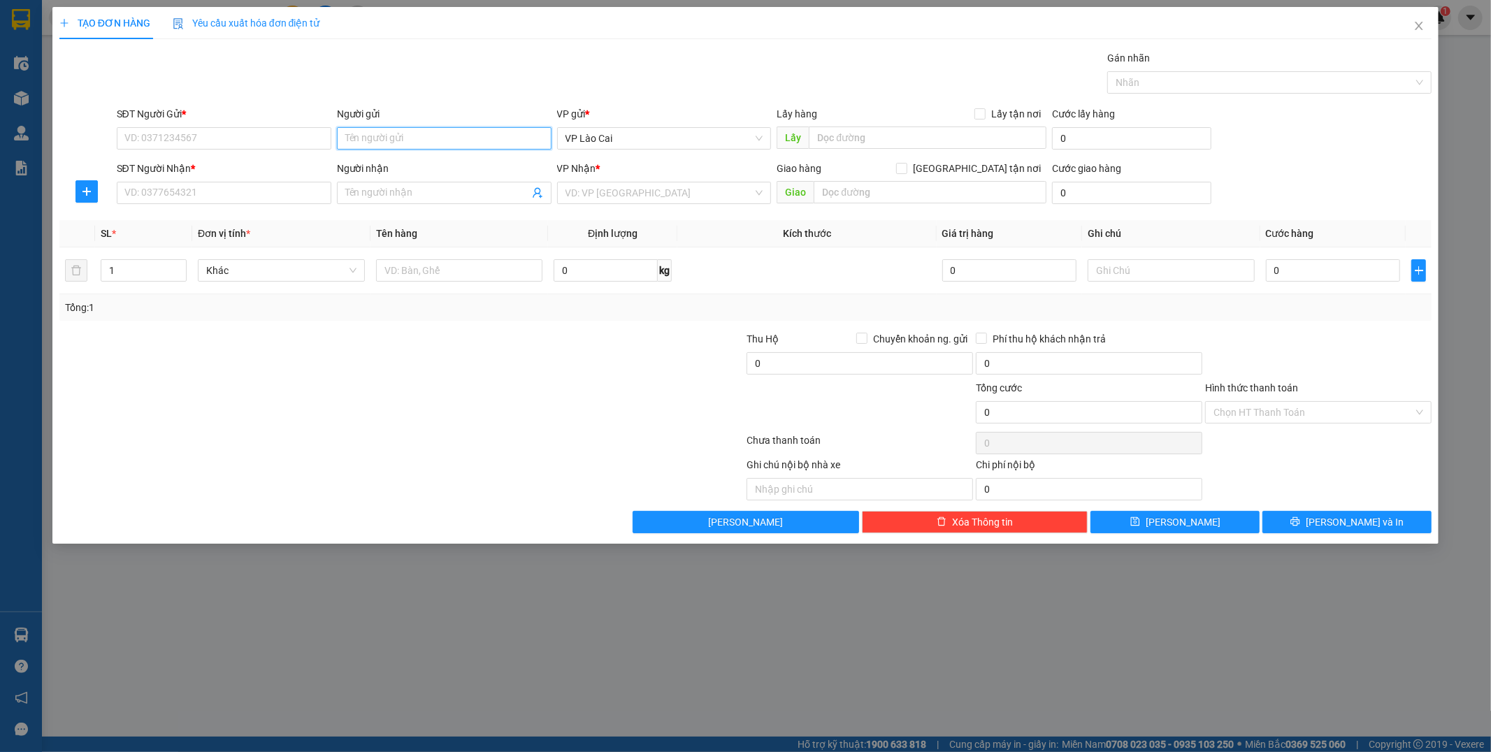
click at [387, 143] on input "Người gửi" at bounding box center [444, 138] width 215 height 22
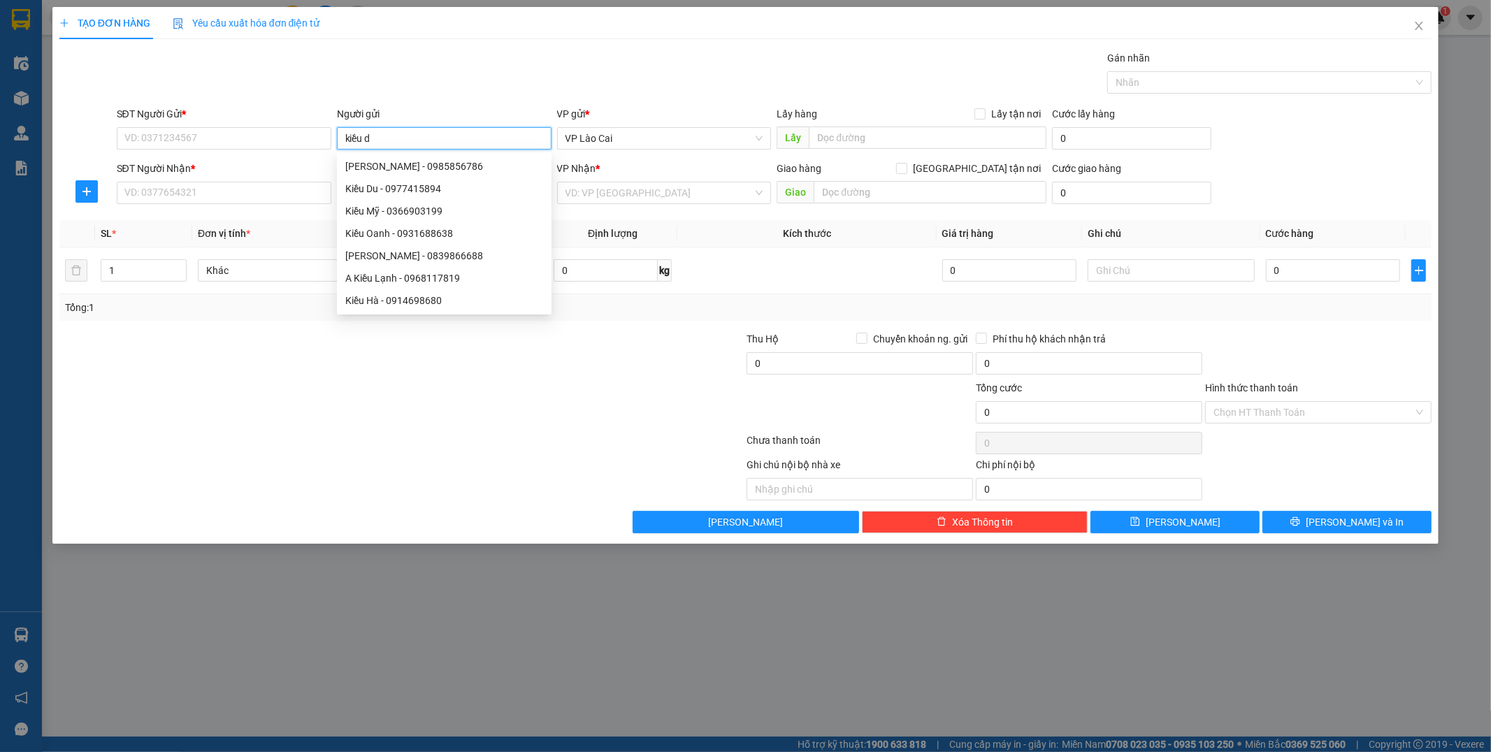
type input "kiều du"
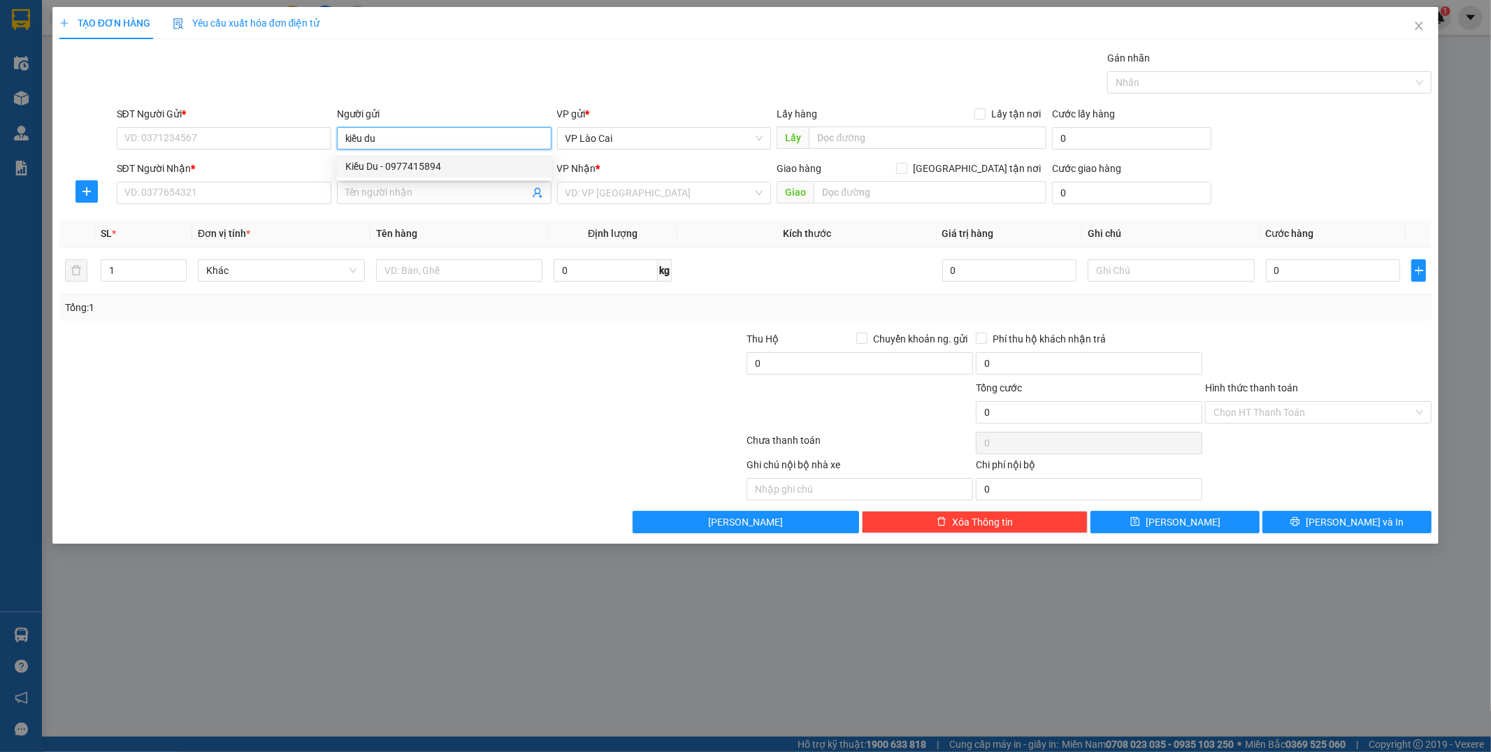
click at [390, 159] on div "Kiều Du - 0977415894" at bounding box center [444, 166] width 198 height 15
type input "0977415894"
type input "[PERSON_NAME]"
click at [403, 187] on input "Người nhận" at bounding box center [437, 192] width 184 height 15
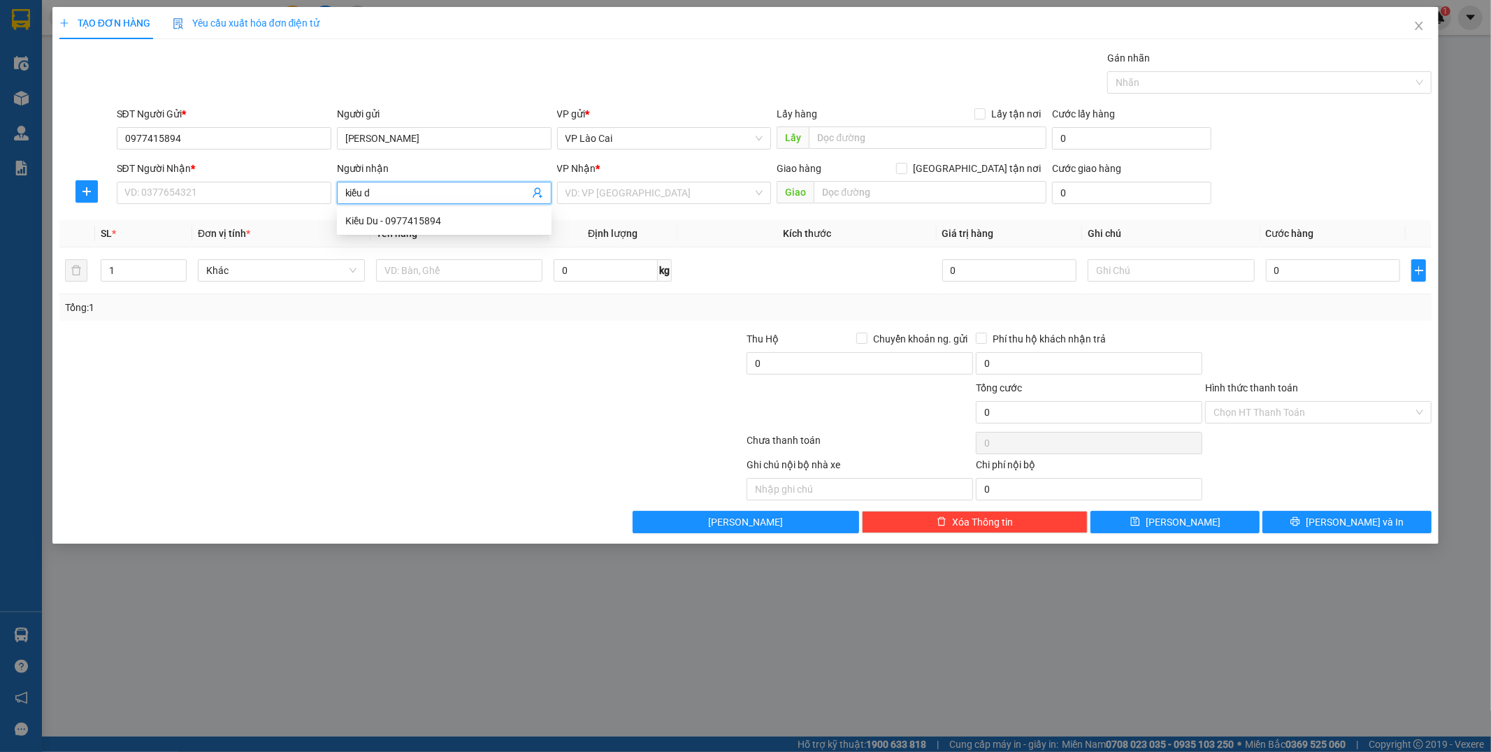
type input "kiều du"
click at [417, 219] on div "Kiều Du - 0977415894" at bounding box center [444, 220] width 198 height 15
type input "0977415894"
type input "[PERSON_NAME]"
click at [124, 273] on input "1" at bounding box center [143, 270] width 85 height 21
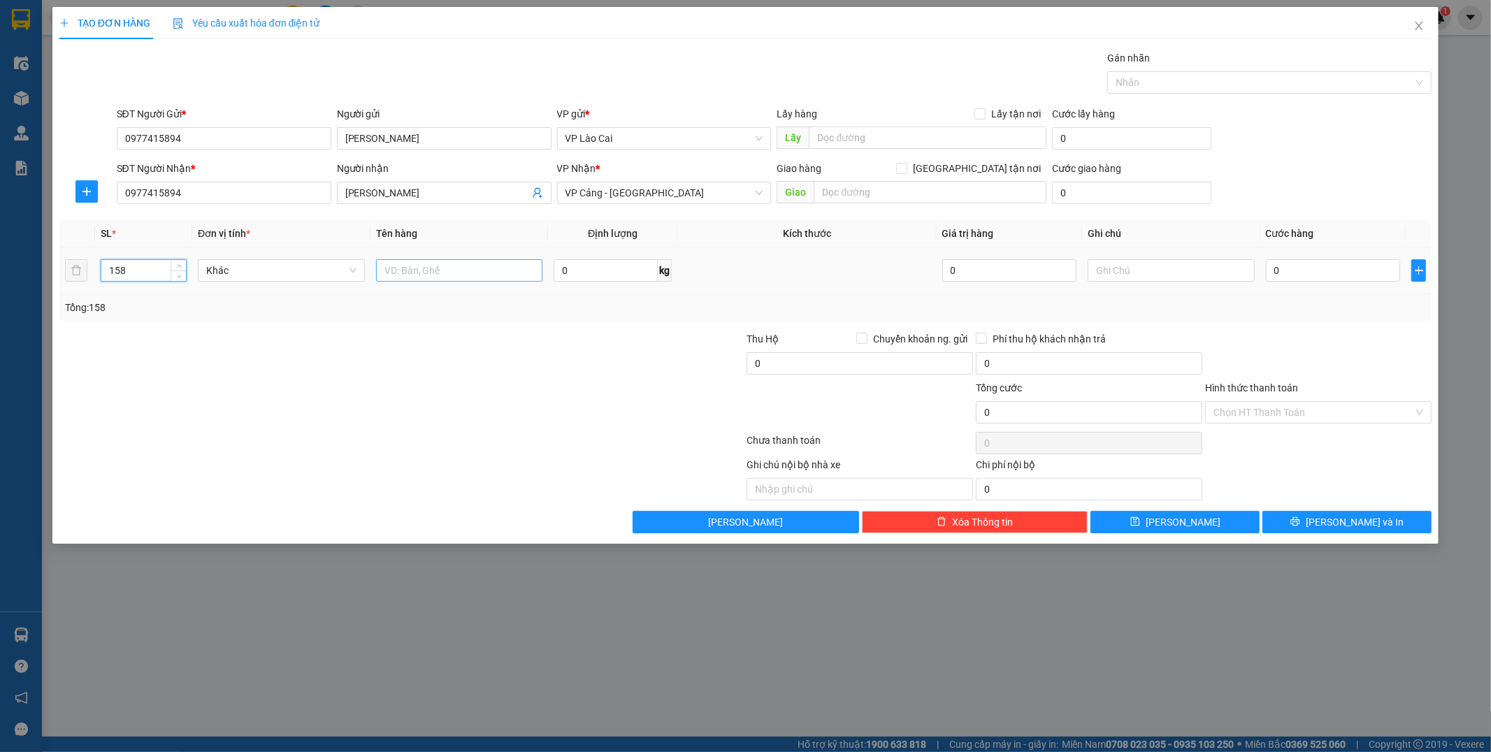
type input "158"
click at [467, 268] on input "text" at bounding box center [459, 270] width 167 height 22
type input "kiện"
click at [720, 266] on input "0" at bounding box center [1333, 270] width 134 height 22
type input "1"
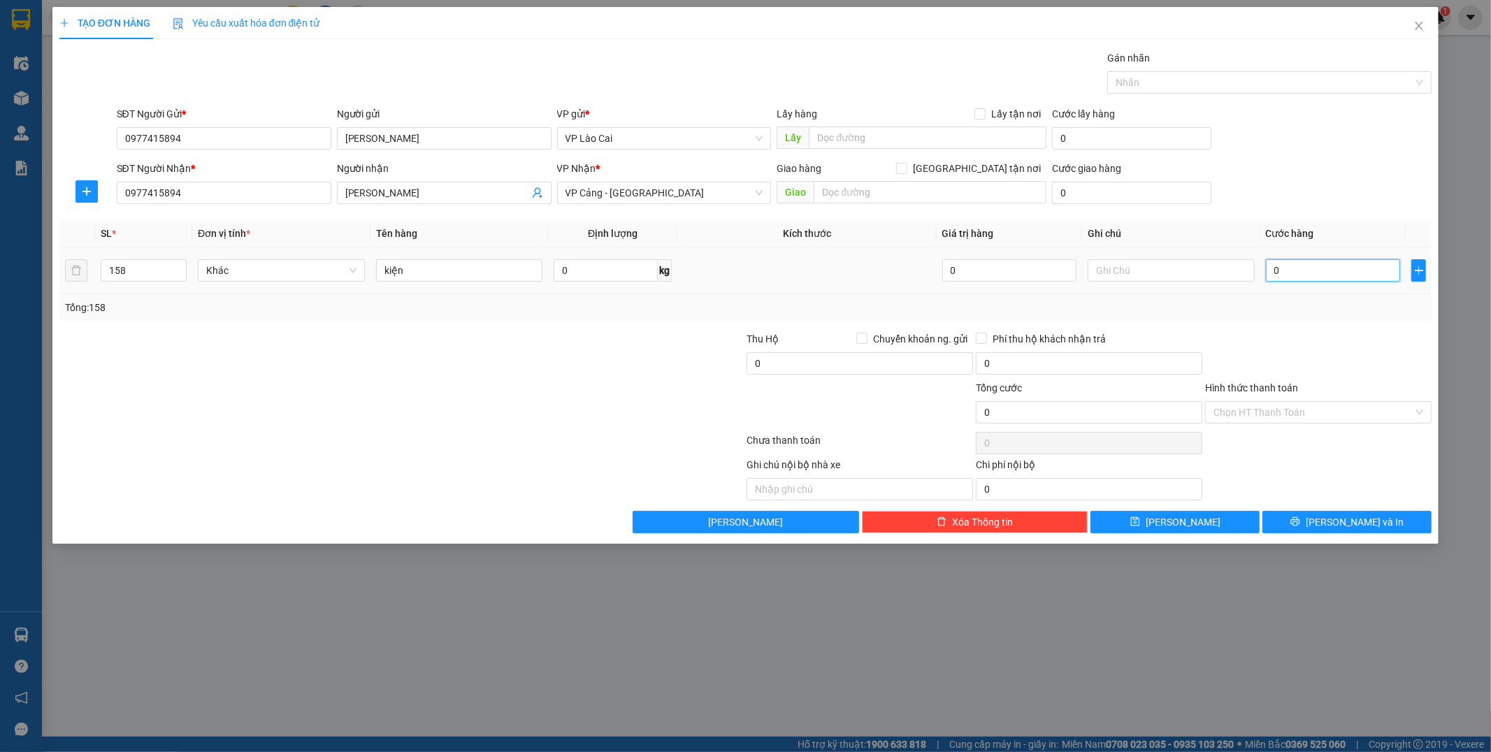
type input "1"
type input "14"
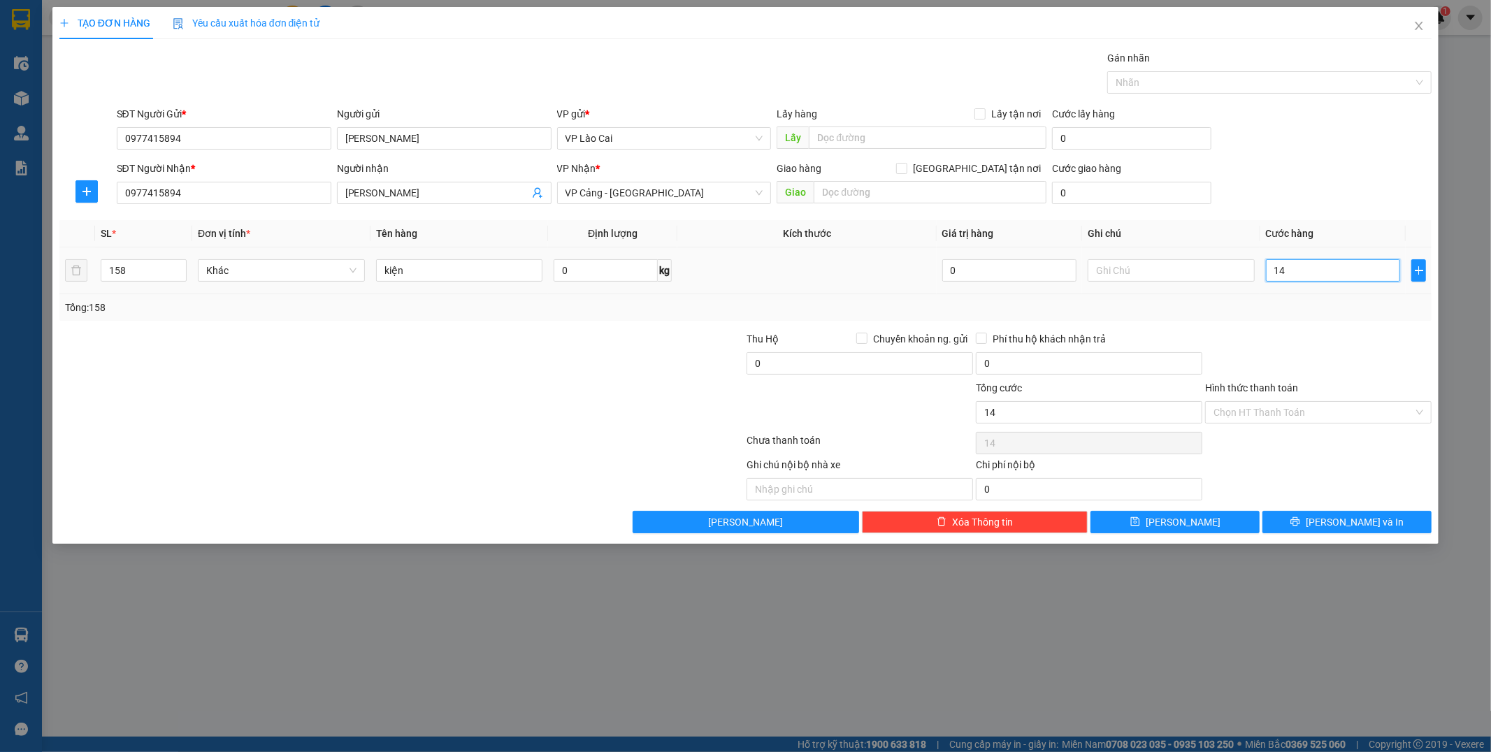
type input "148"
type input "1.480"
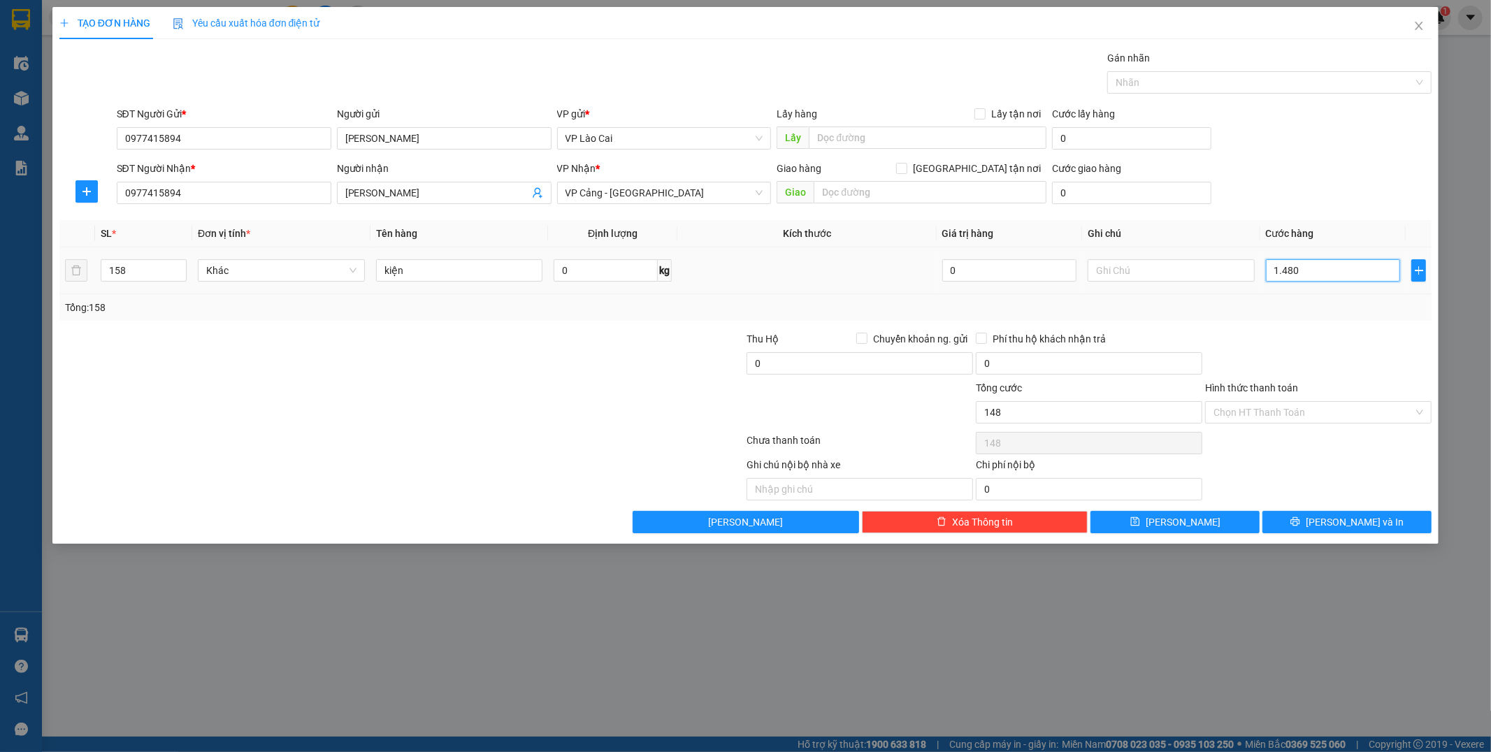
type input "1.480"
type input "14.800"
type input "148.000"
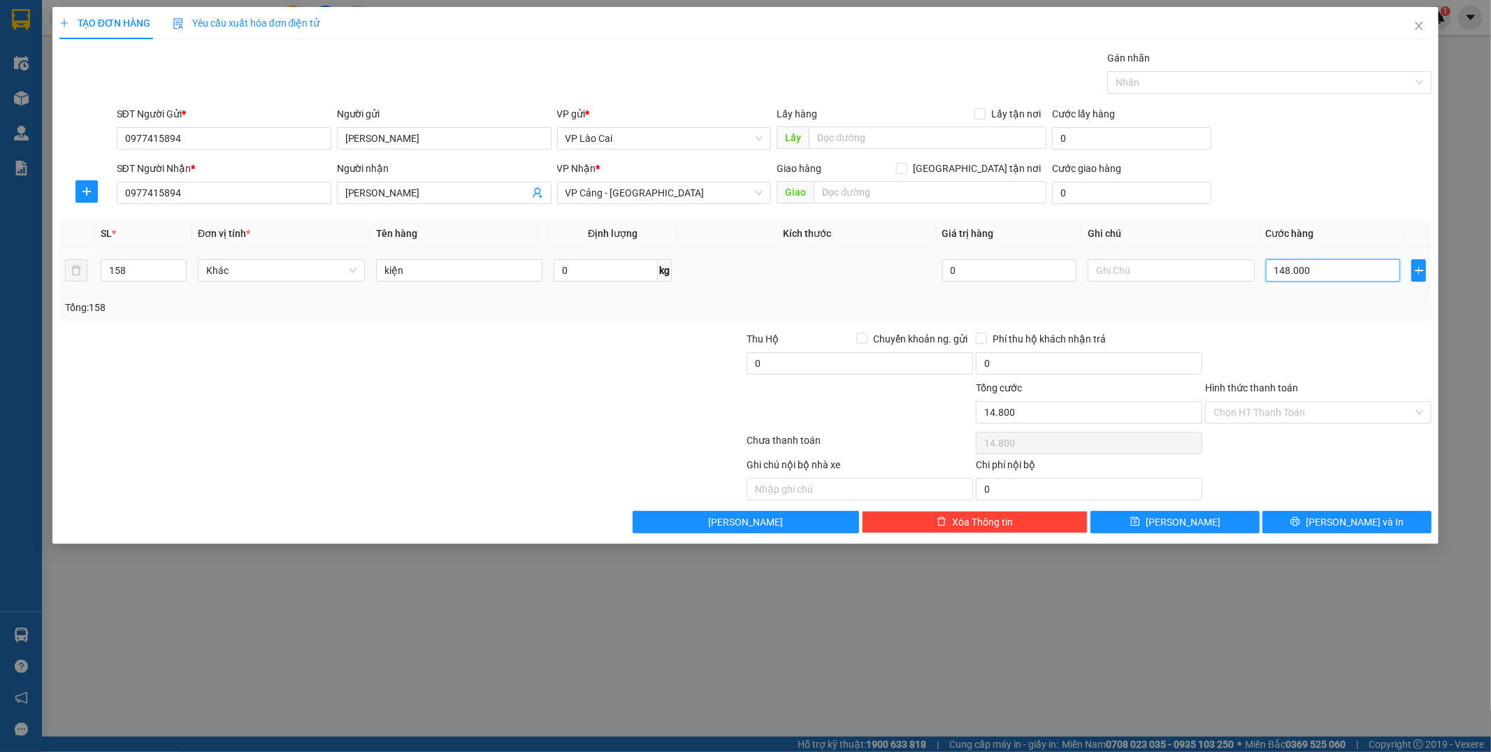
type input "148.000"
type input "1.480.000"
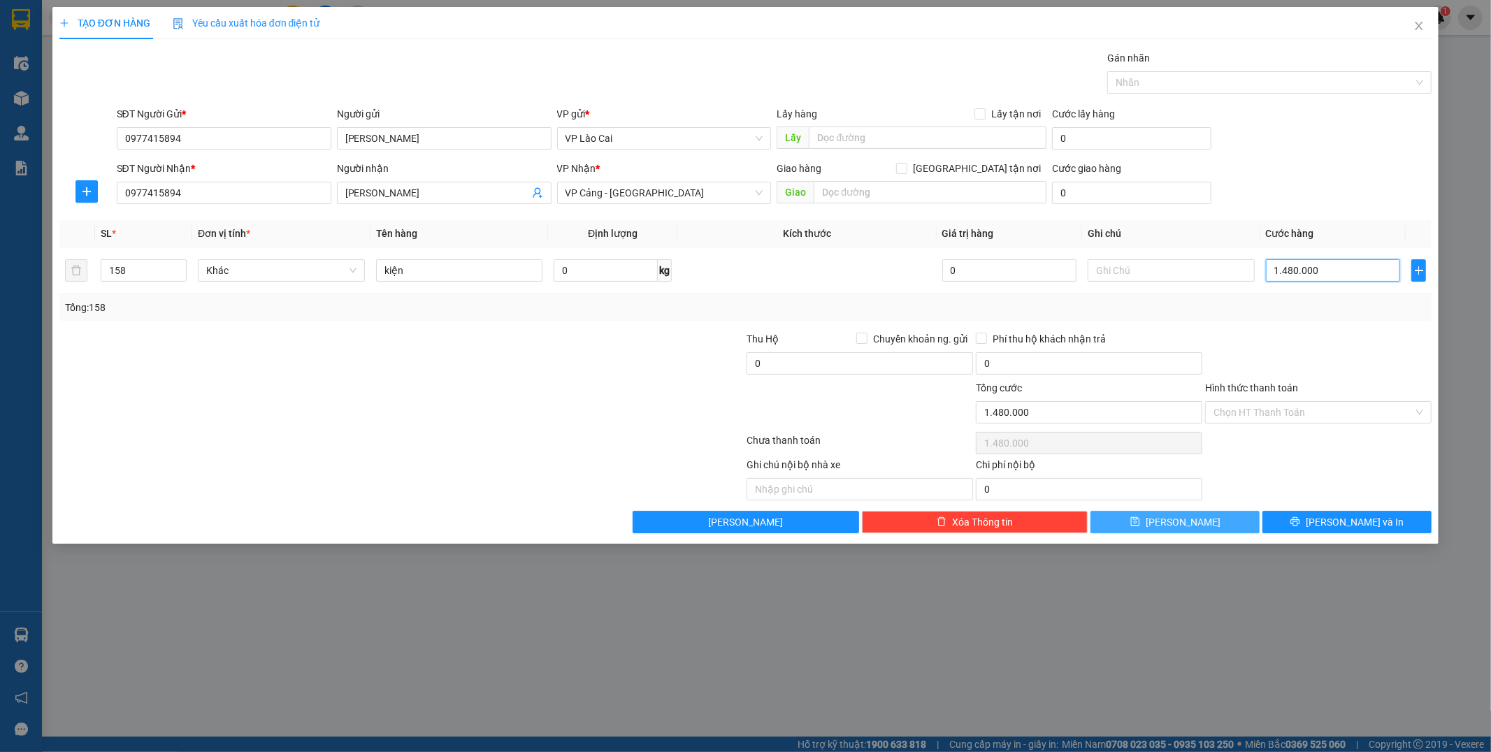
type input "1.480.000"
click at [720, 521] on span "[PERSON_NAME]" at bounding box center [1182, 521] width 75 height 15
type input "1"
type input "0"
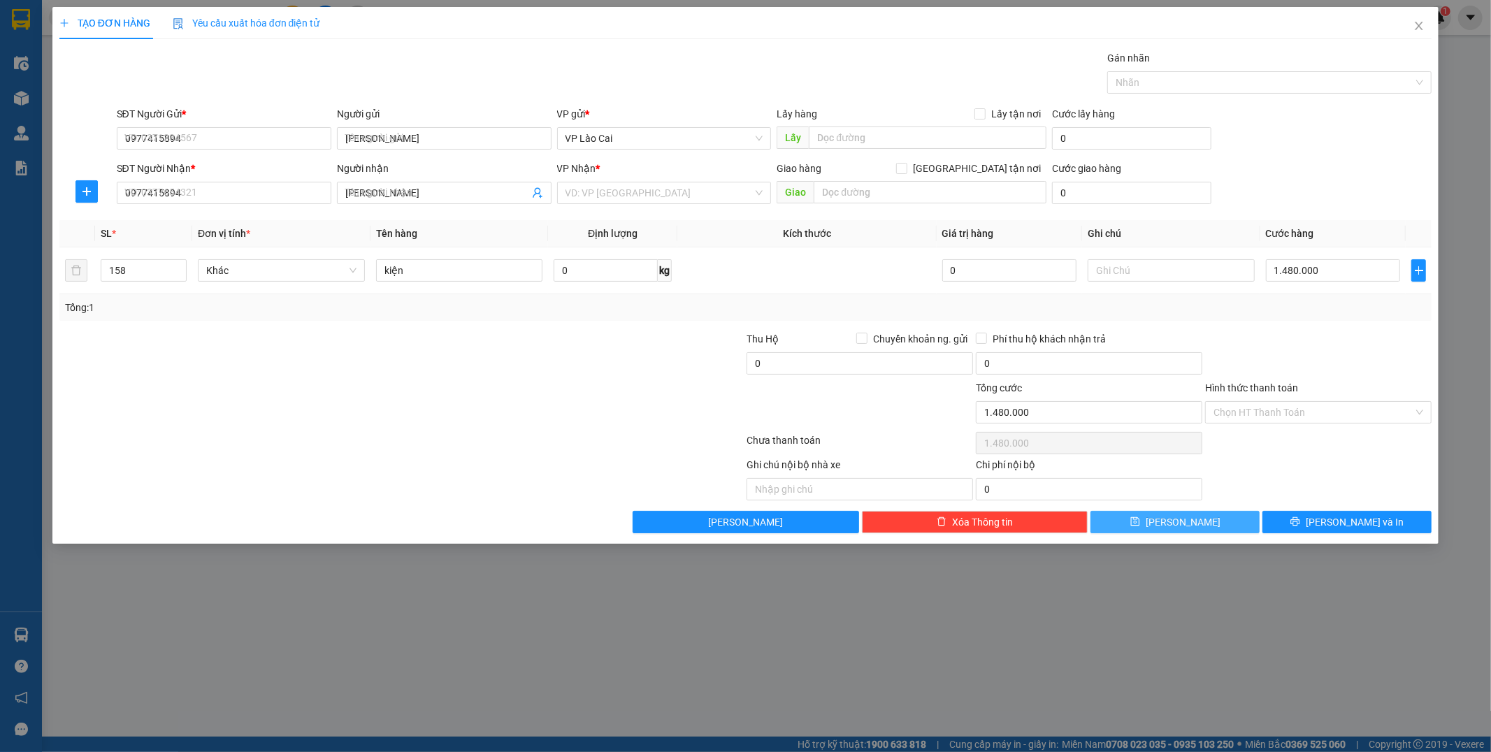
type input "0"
click at [720, 26] on icon "close" at bounding box center [1418, 25] width 11 height 11
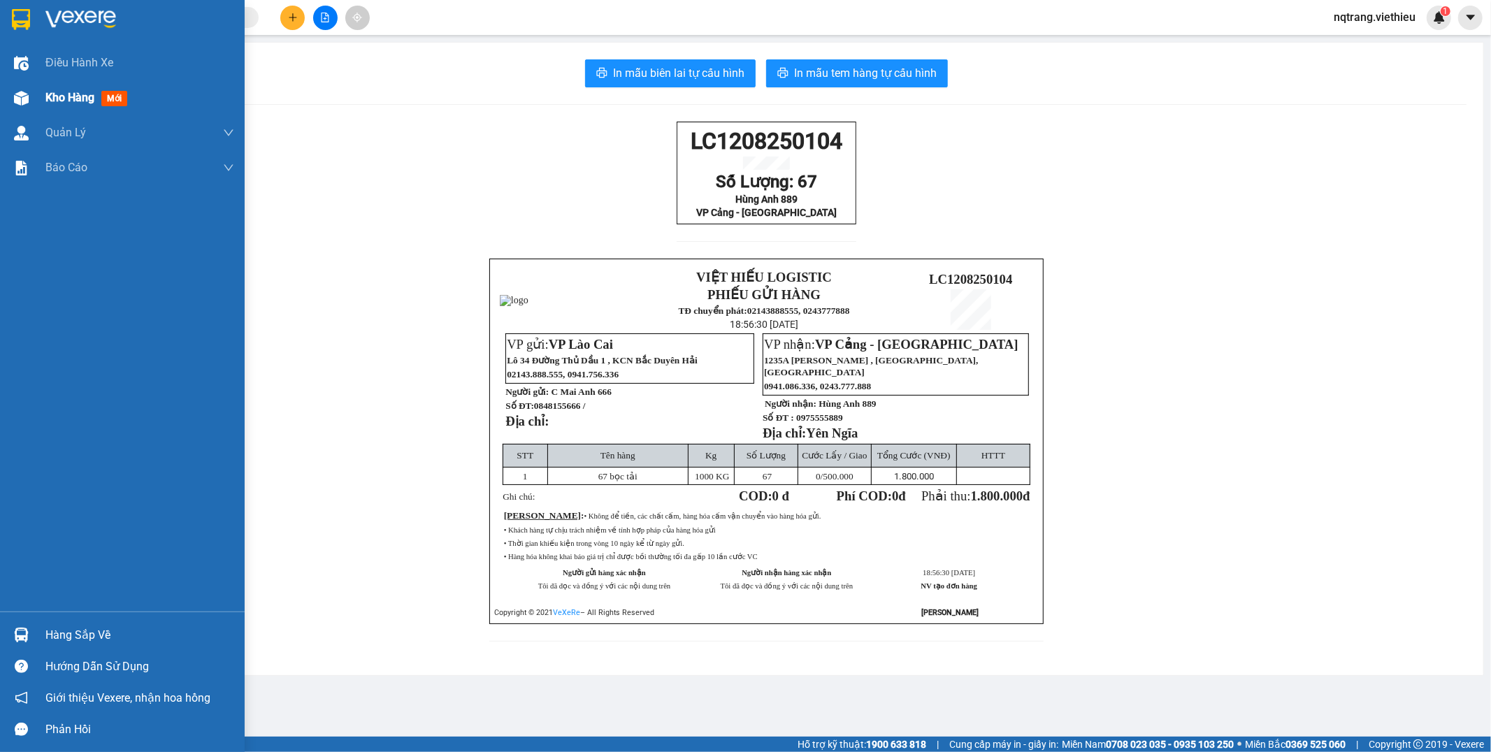
click at [55, 94] on span "Kho hàng" at bounding box center [69, 97] width 49 height 13
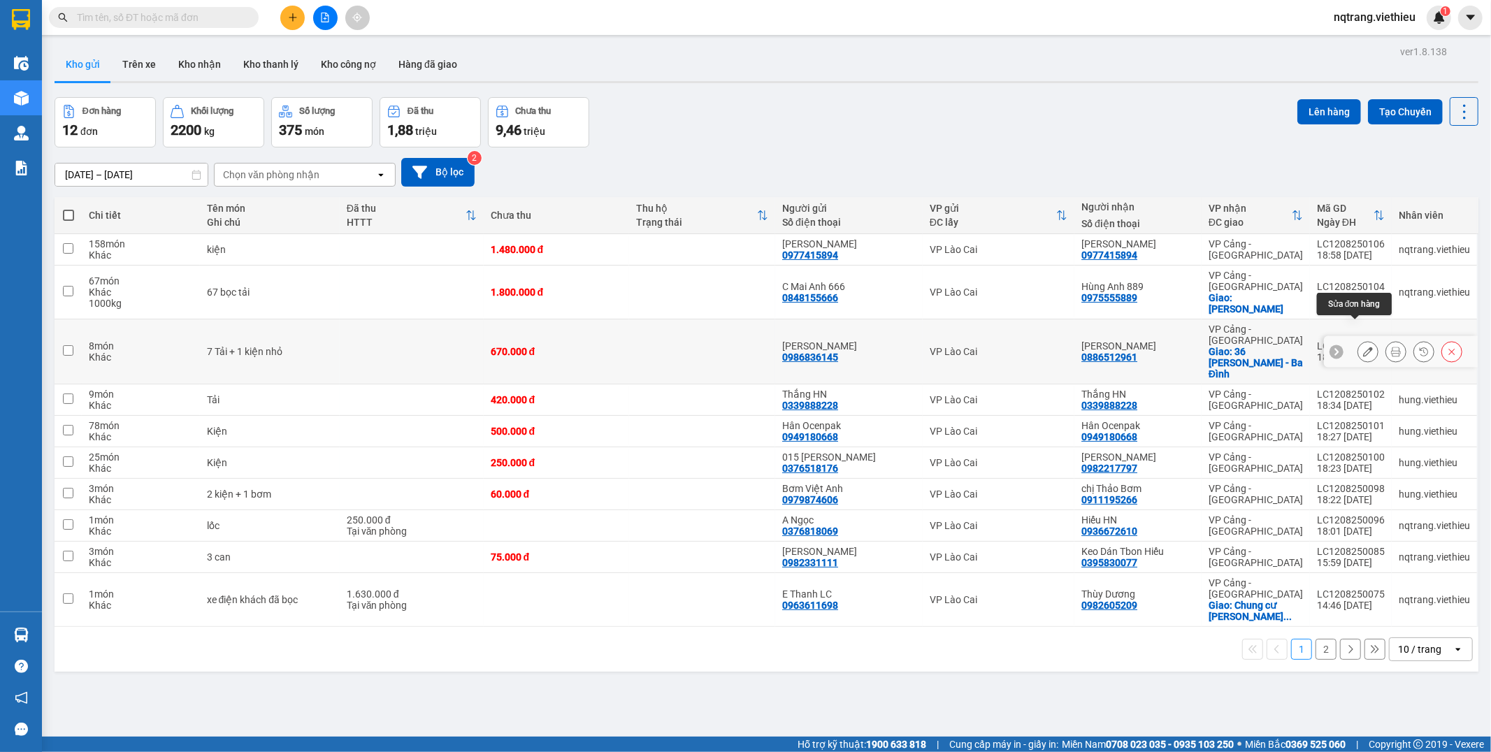
click at [1363, 347] on icon at bounding box center [1368, 352] width 10 height 10
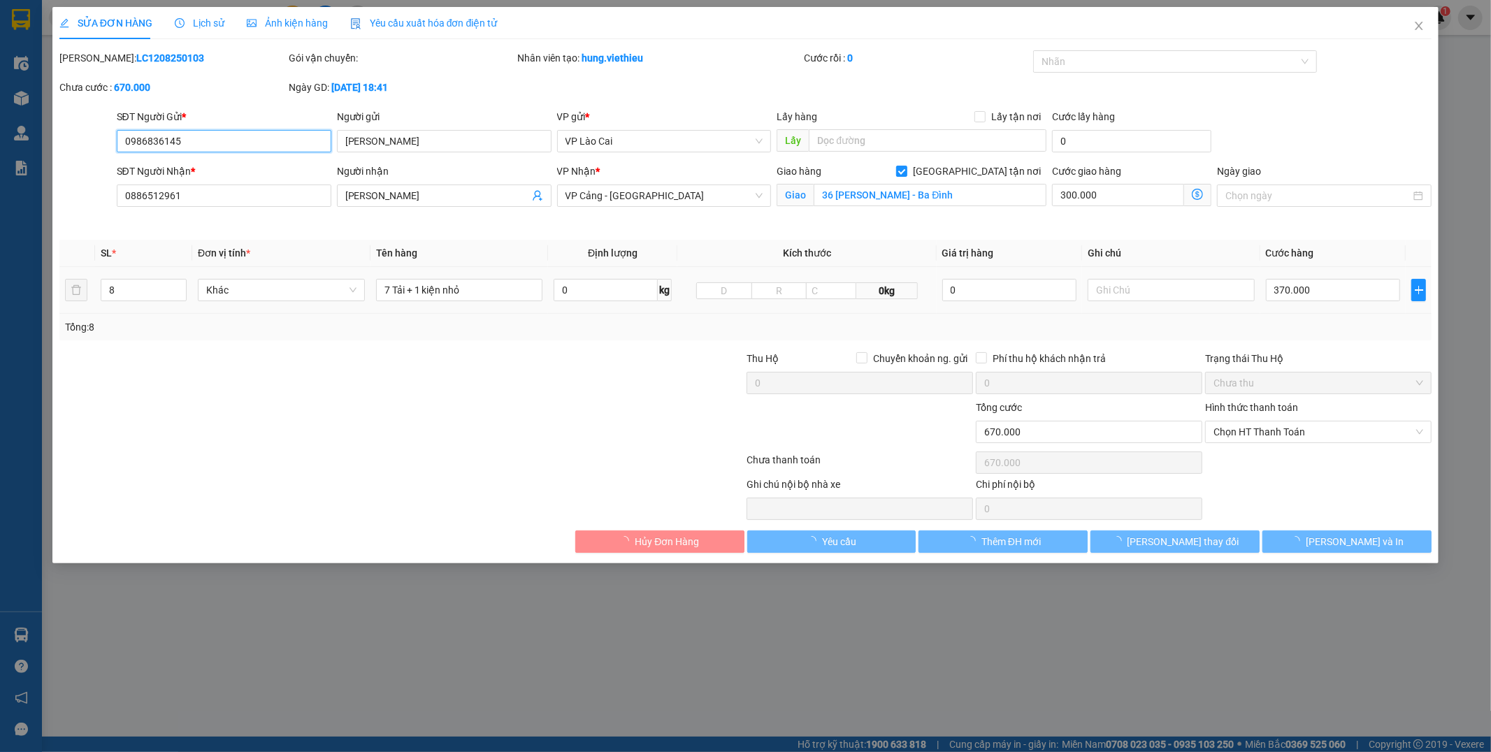
type input "0986836145"
type input "[PERSON_NAME]"
type input "0886512961"
type input "[PERSON_NAME]"
checkbox input "true"
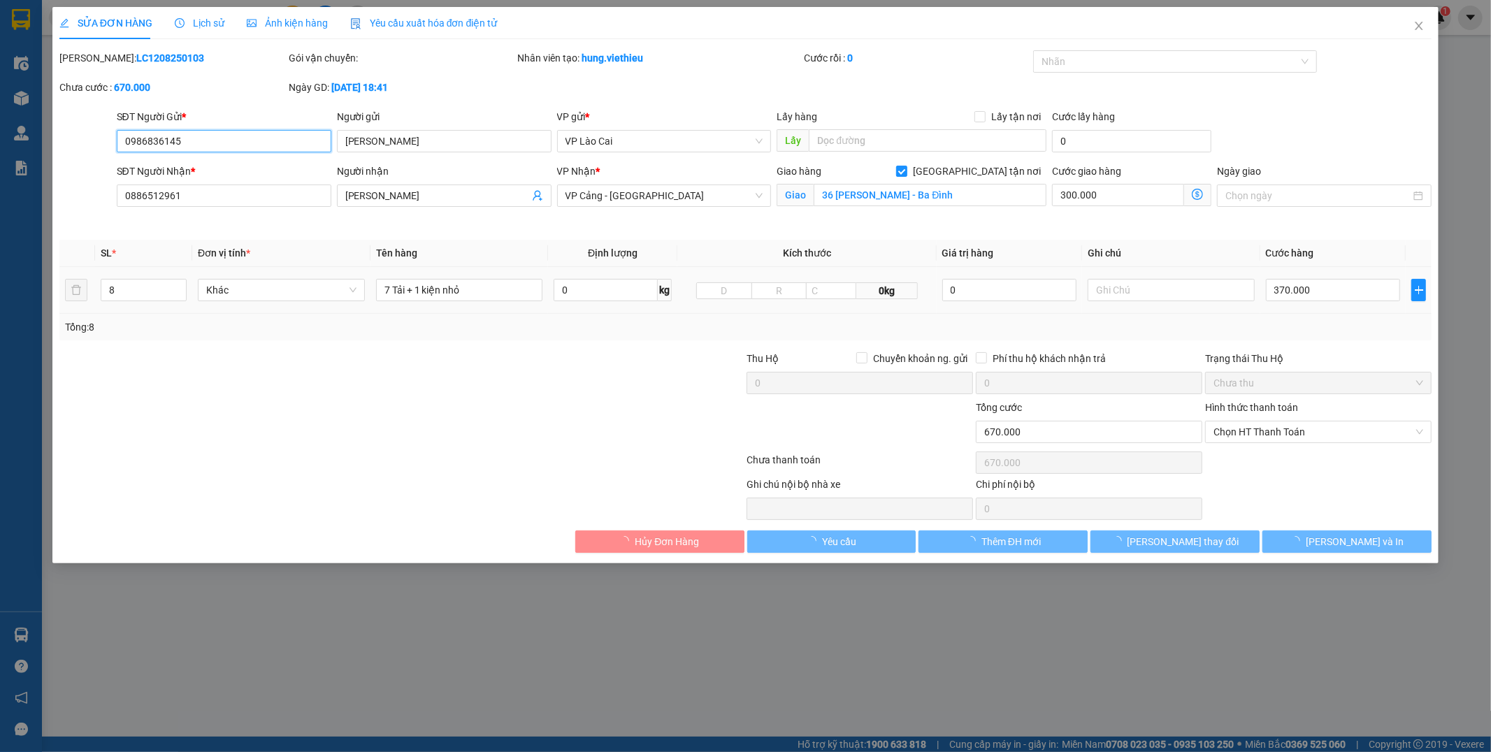
type input "36 [PERSON_NAME] - Ba Đình"
type input "670.000"
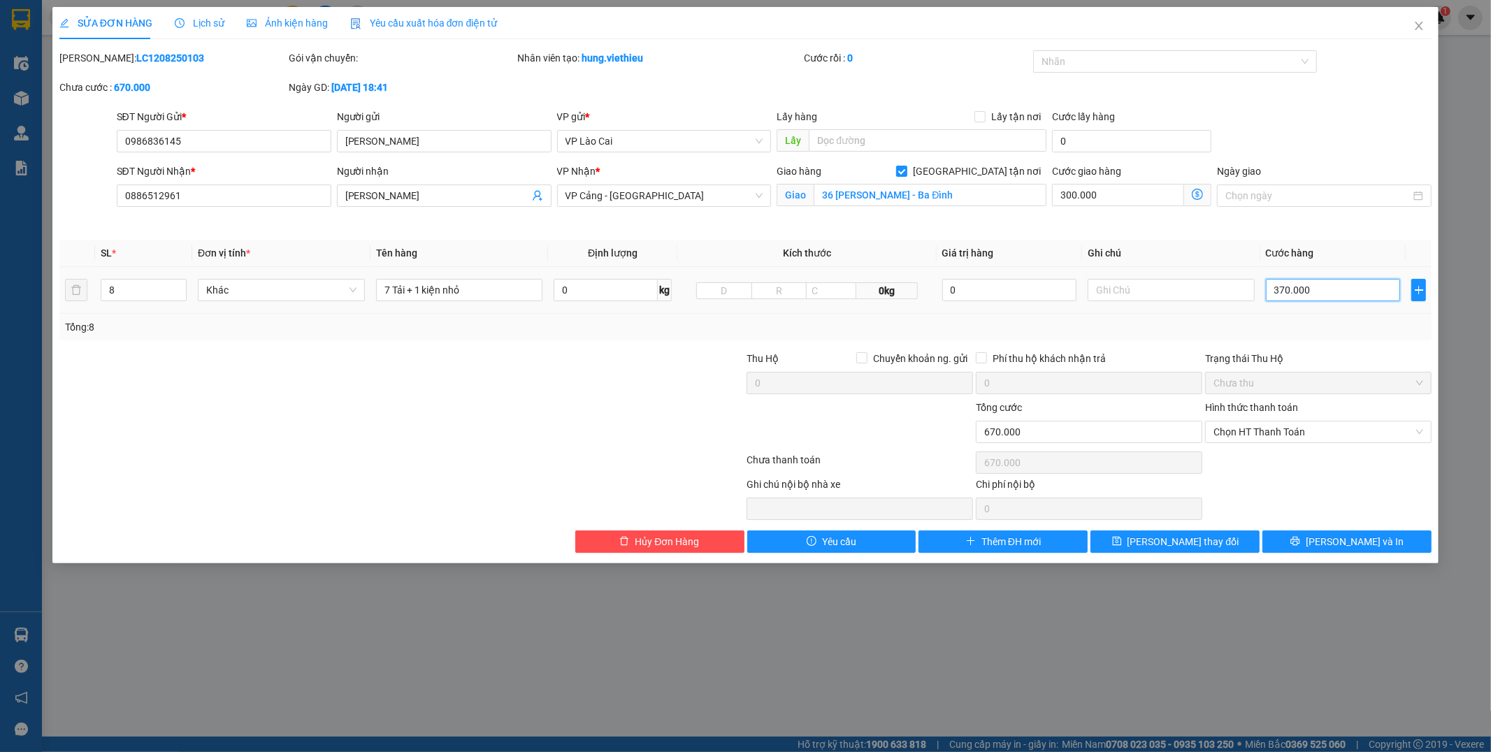
click at [1351, 295] on input "370.000" at bounding box center [1333, 290] width 134 height 22
type input "4"
type input "300.004"
type input "45"
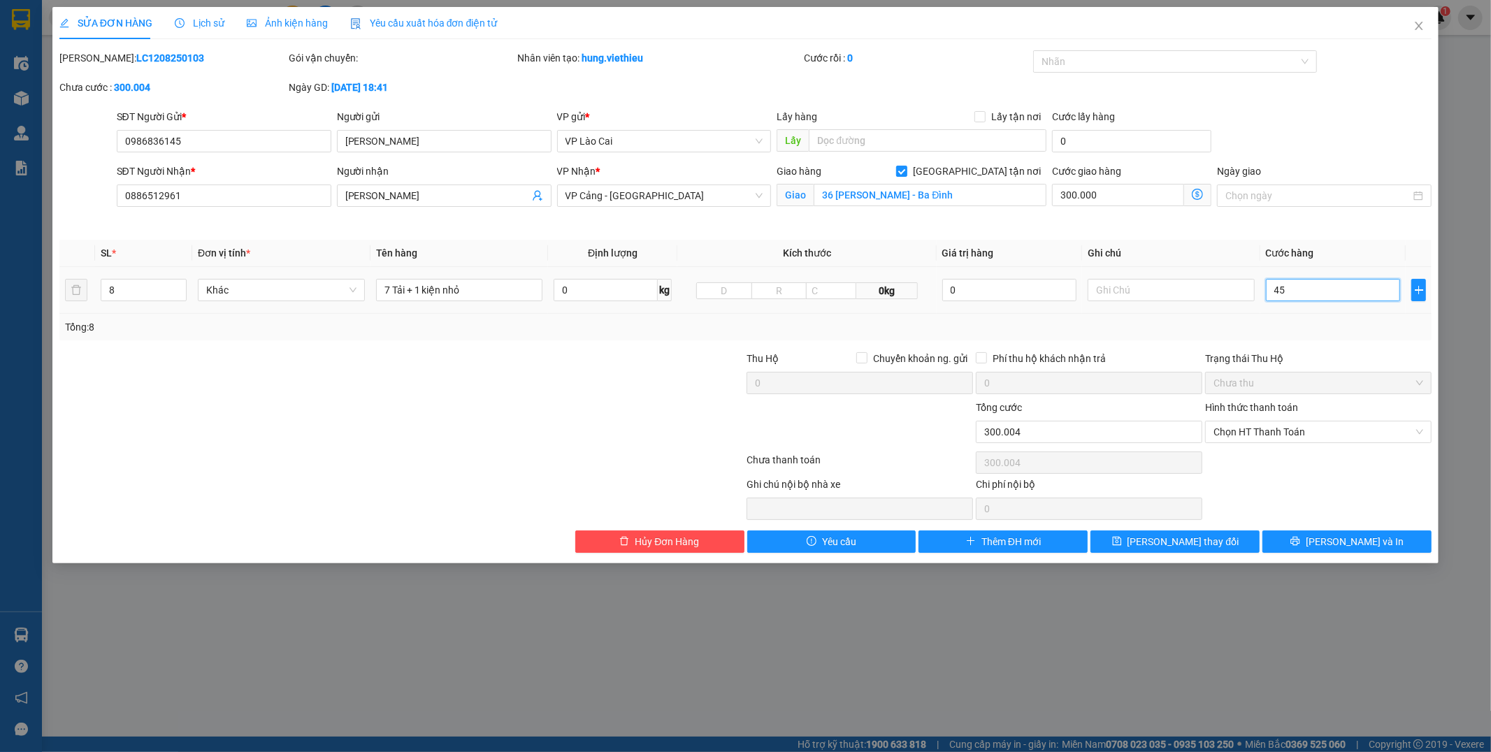
type input "300.045"
type input "450"
type input "300.450"
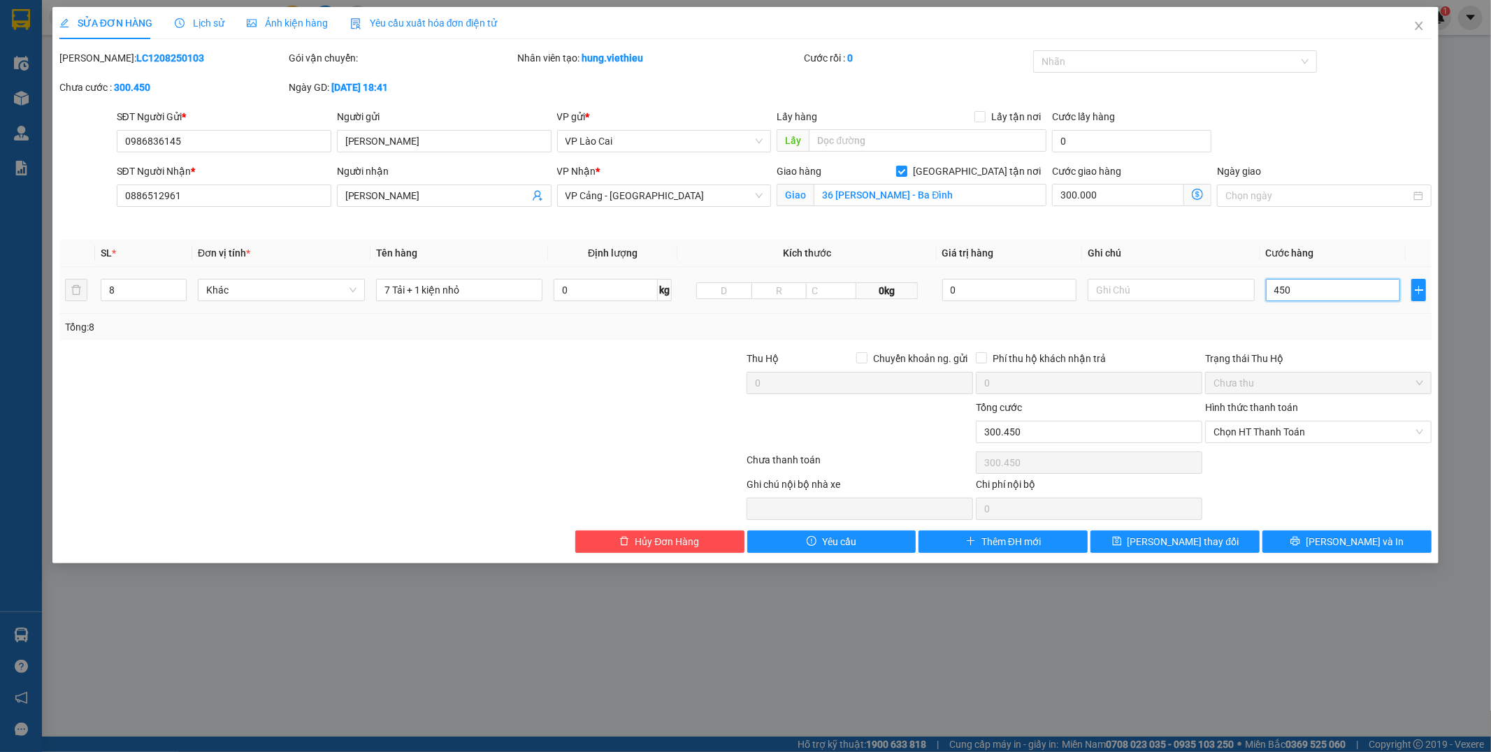
type input "4.500"
type input "304.500"
type input "45.000"
type input "345.000"
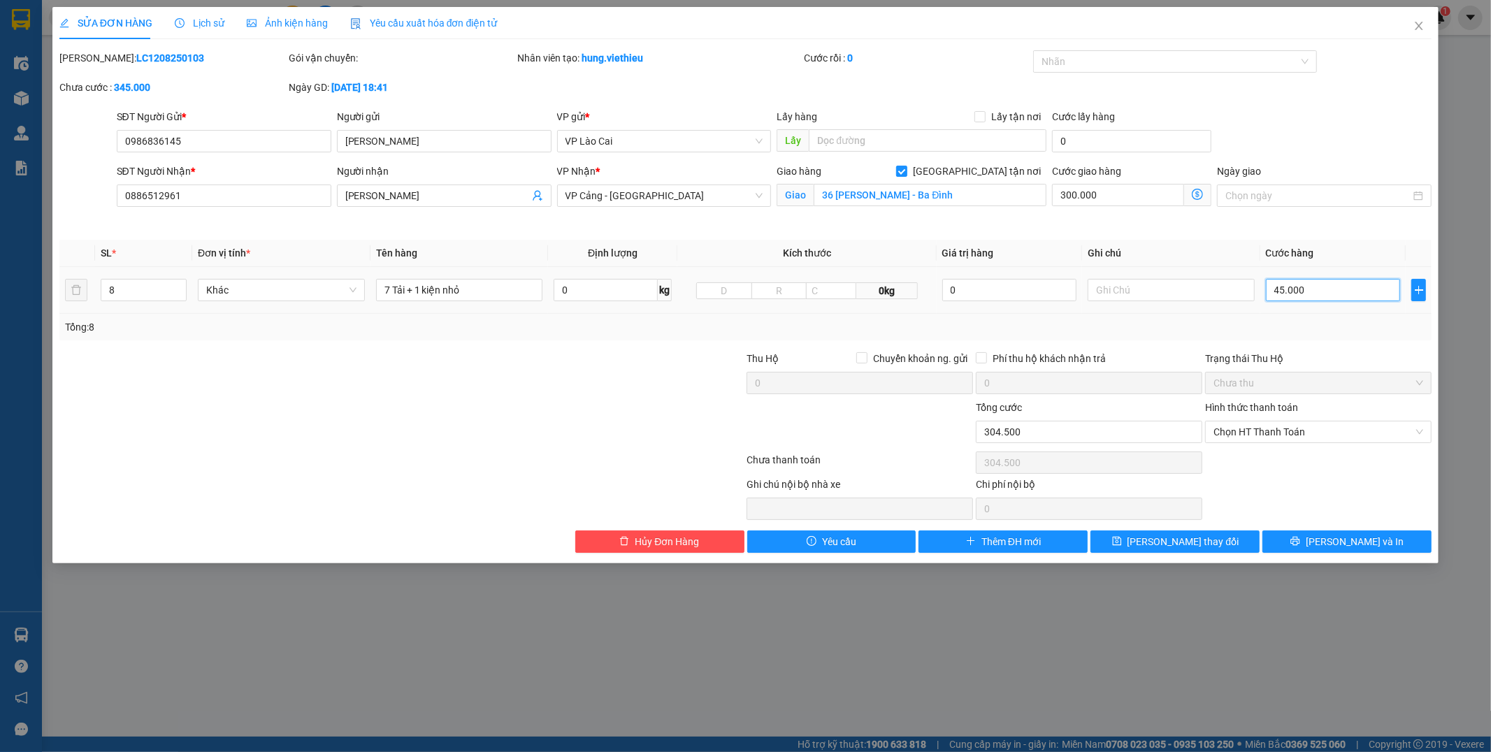
type input "345.000"
type input "750.000"
type input "450.000"
click at [1219, 545] on button "Lưu thay đổi" at bounding box center [1174, 541] width 169 height 22
